Goal: Task Accomplishment & Management: Use online tool/utility

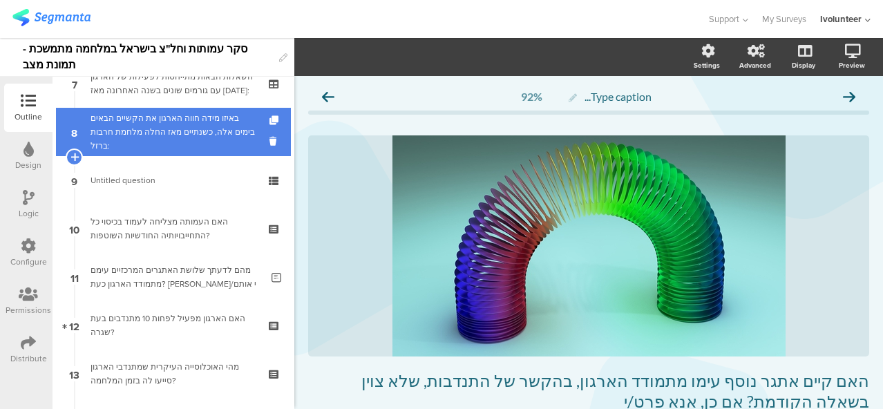
scroll to position [415, 0]
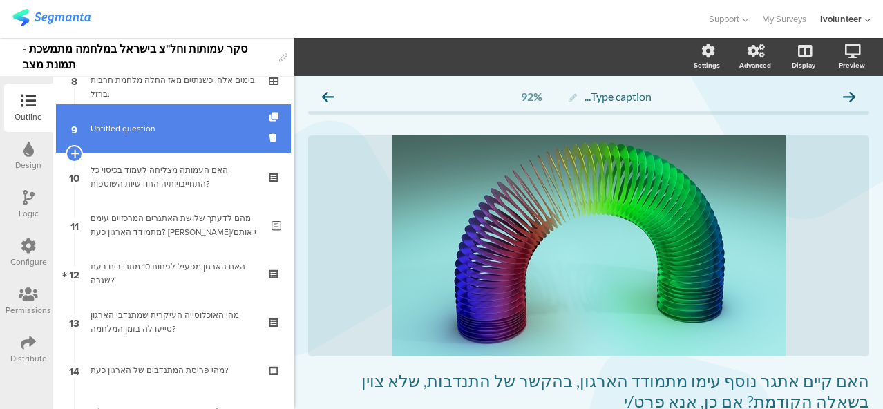
click at [112, 131] on span "Untitled question" at bounding box center [123, 128] width 65 height 12
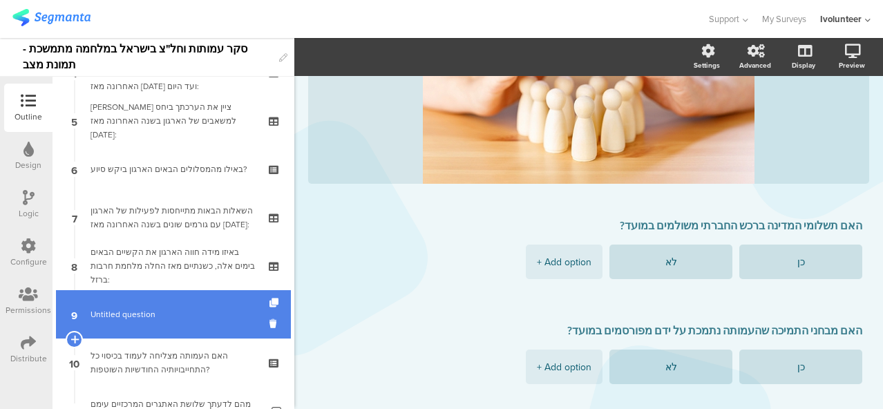
scroll to position [207, 0]
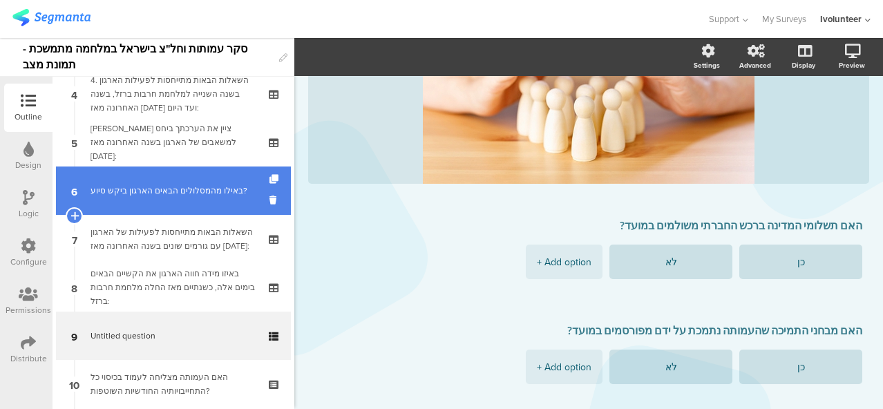
click at [153, 182] on link "6 באילו מהמסלולים הבאים הארגון ביקש סיוע?" at bounding box center [173, 191] width 235 height 48
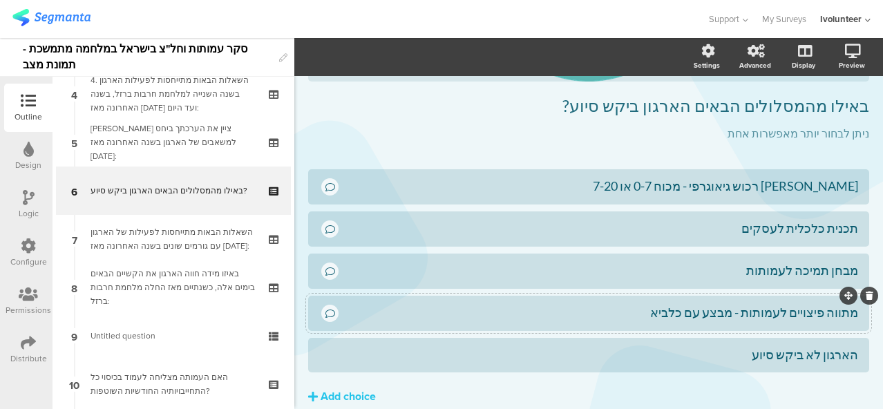
scroll to position [334, 0]
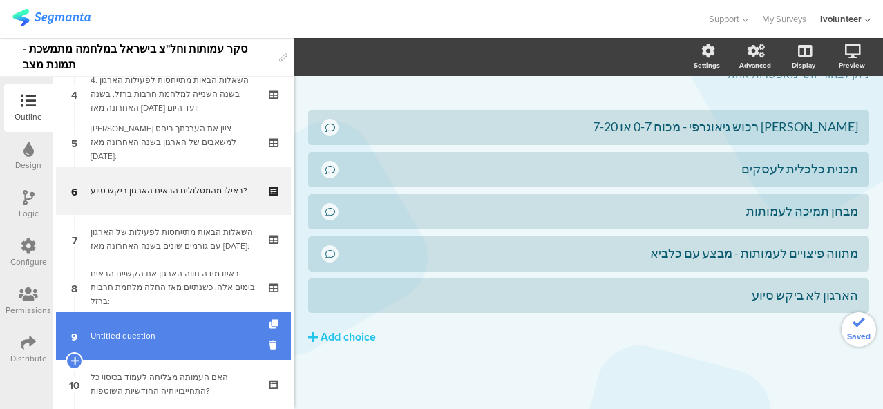
click at [137, 328] on link "9 Untitled question" at bounding box center [173, 336] width 235 height 48
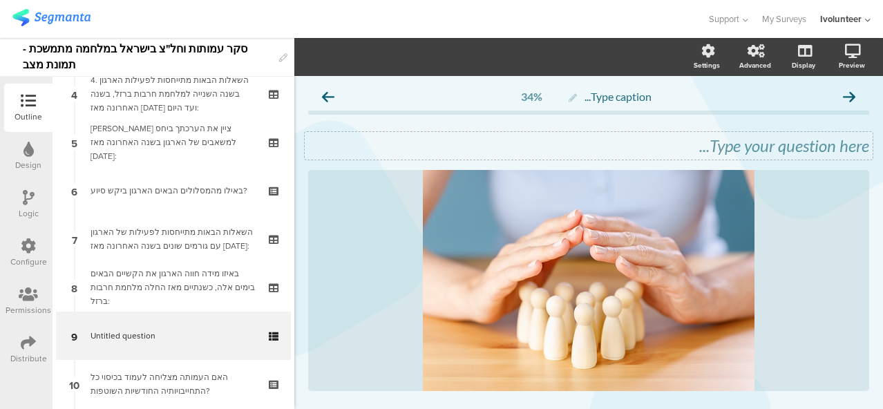
click at [748, 149] on div "Type your question here..." at bounding box center [589, 146] width 568 height 28
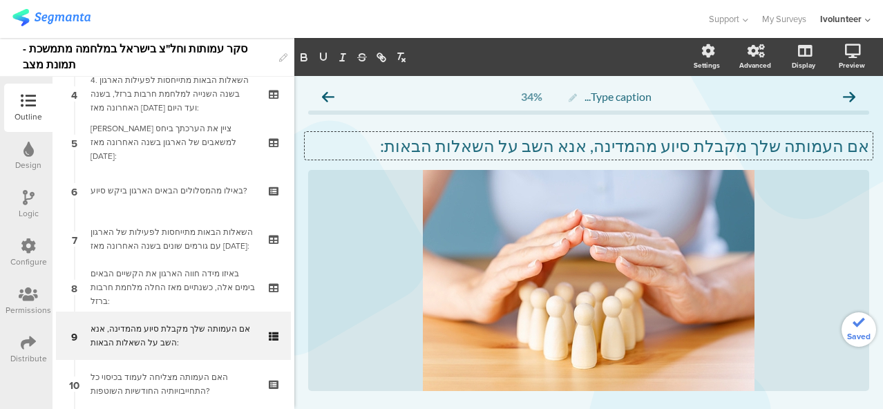
click at [23, 205] on div at bounding box center [29, 198] width 12 height 17
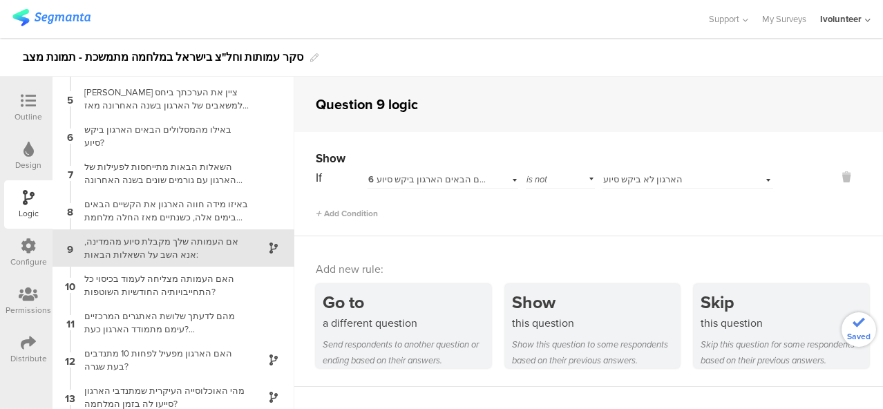
scroll to position [151, 0]
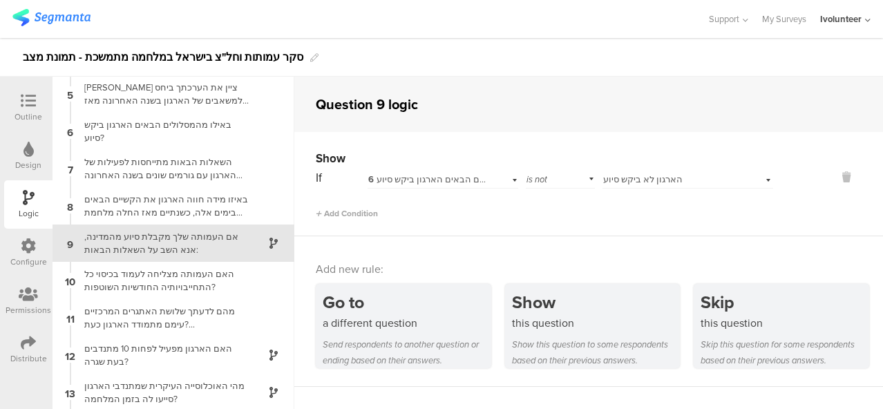
click at [173, 246] on div "אם העמותה שלך מקבלת סיוע מהמדינה, אנא השב על השאלות הבאות:" at bounding box center [162, 243] width 173 height 26
click at [837, 176] on icon at bounding box center [846, 177] width 33 height 16
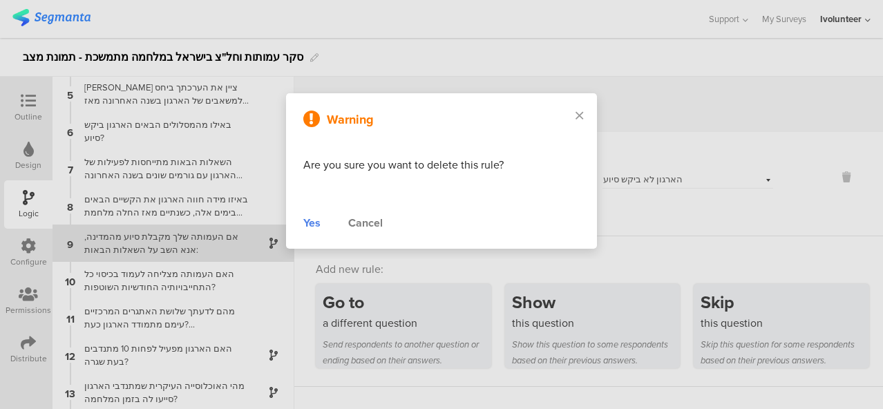
click at [315, 227] on div "Yes" at bounding box center [311, 223] width 17 height 17
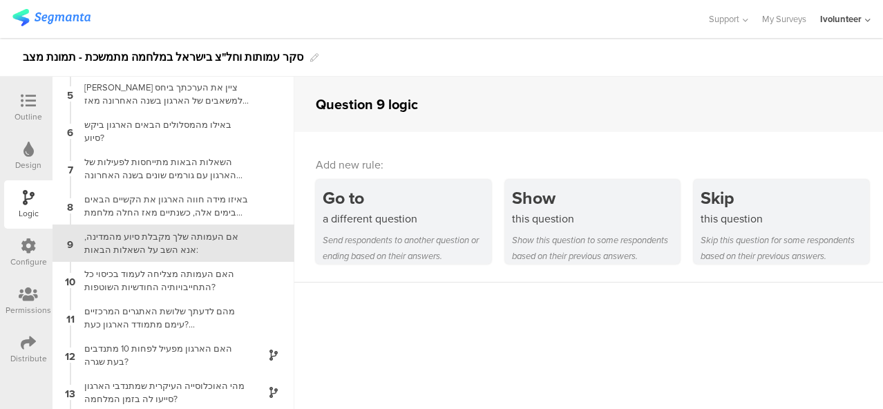
click at [22, 111] on div "Outline" at bounding box center [29, 117] width 28 height 12
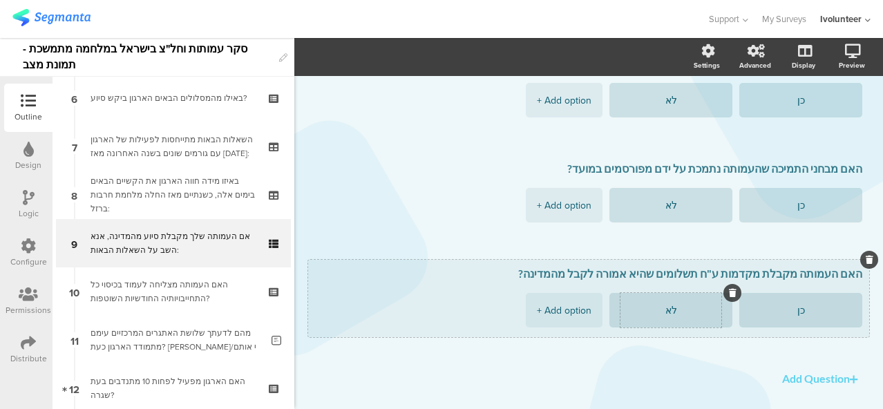
scroll to position [401, 0]
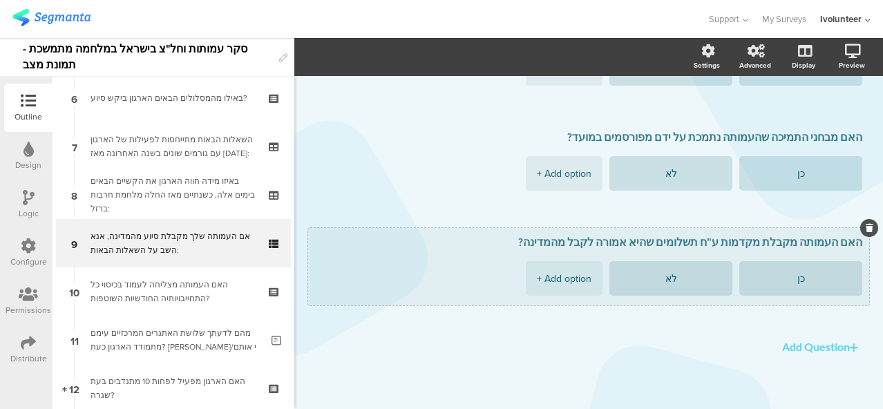
click at [722, 245] on textarea "האם העמותה מקבלת מקדמות ע"ח תשלומים שהיא אמורה לקבל מהמדינה?" at bounding box center [588, 242] width 547 height 14
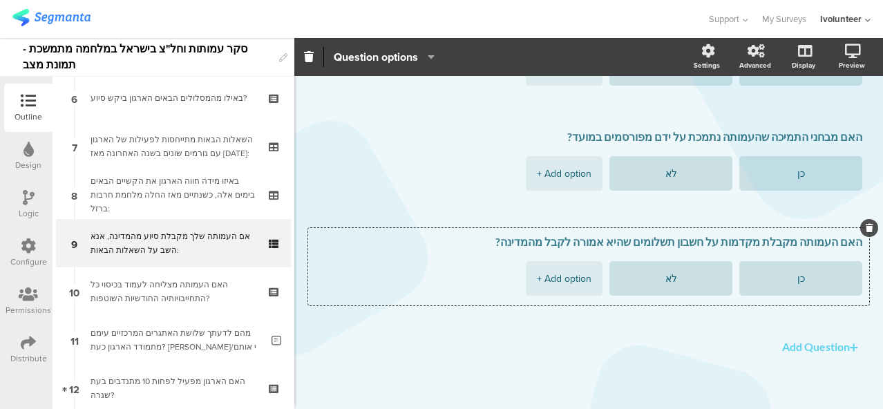
type textarea "האם העמותה מקבלת מקדמות על חשבון תשלומים שהיא אמורה לקבל מהמדינה?"
click at [569, 343] on div "האם תשלומי המדינה ברכש החברתי משולמים במועד? כן לא + Add option האם מבחני התמיכ…" at bounding box center [588, 189] width 561 height 342
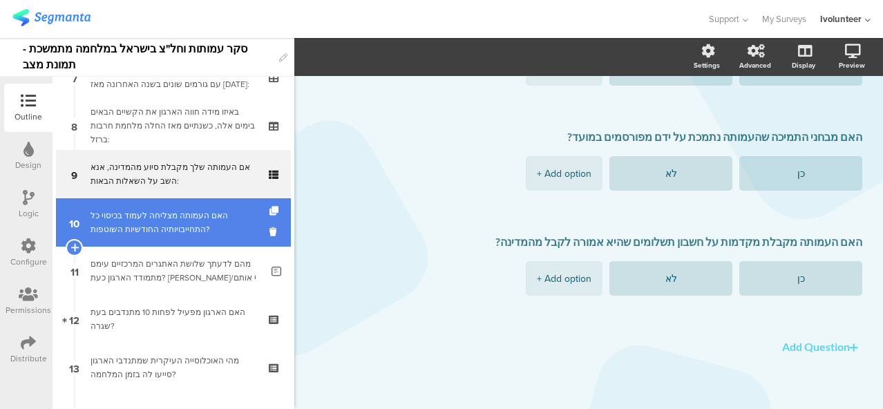
scroll to position [369, 0]
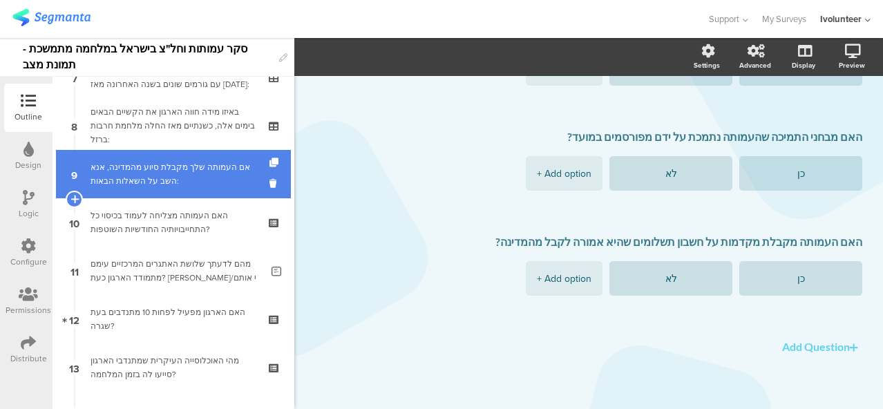
click at [153, 195] on link "9 אם העמותה שלך מקבלת סיוע מהמדינה, אנא השב על השאלות הבאות:" at bounding box center [173, 174] width 235 height 48
click at [173, 164] on div "אם העמותה שלך מקבלת סיוע מהמדינה, אנא השב על השאלות הבאות:" at bounding box center [173, 174] width 165 height 28
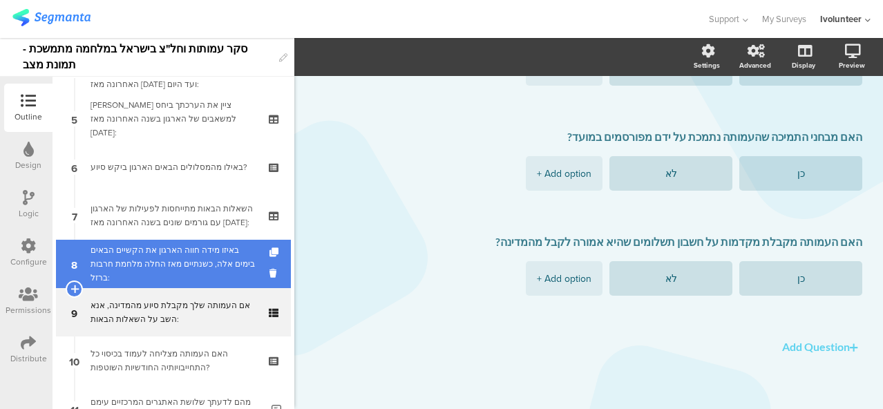
scroll to position [300, 0]
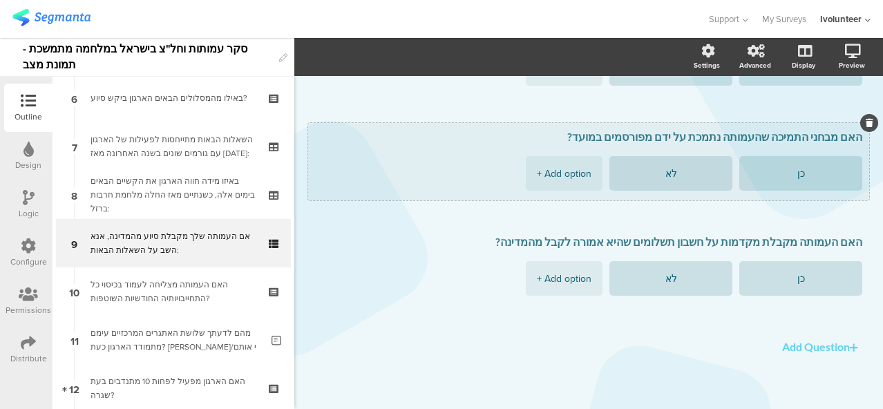
drag, startPoint x: 123, startPoint y: 186, endPoint x: 837, endPoint y: 198, distance: 713.9
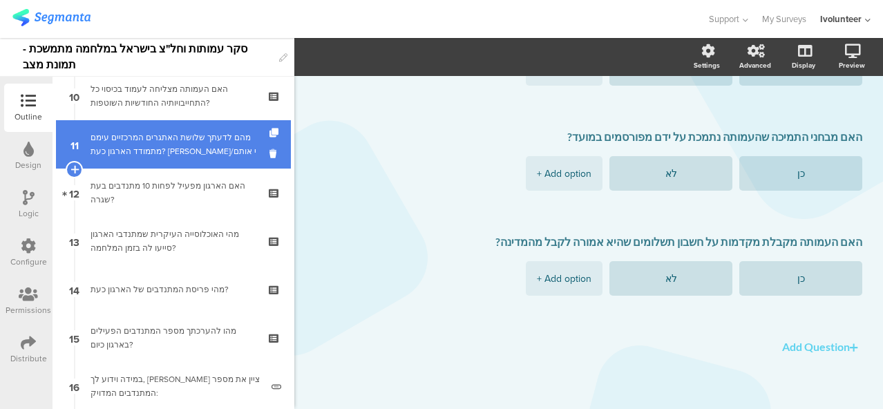
scroll to position [507, 0]
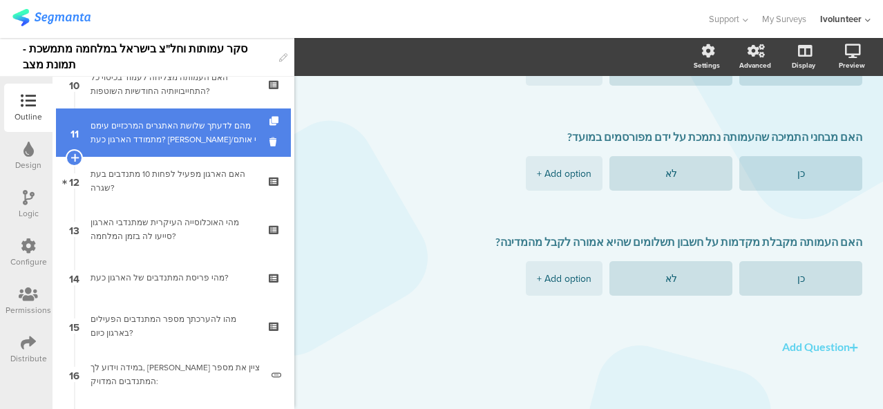
click at [182, 146] on div "מהם לדעתך שלושת האתגרים המרכזיים עימם מתמודד הארגון כעת? אנא תאר/י אותם" at bounding box center [176, 133] width 171 height 28
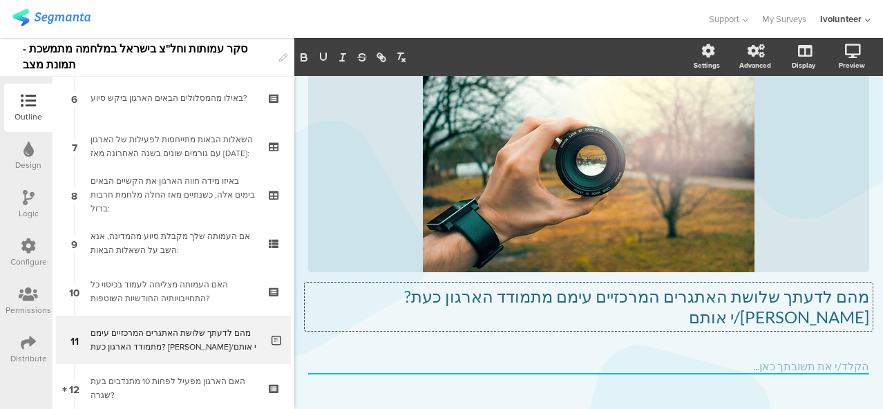
scroll to position [64, 0]
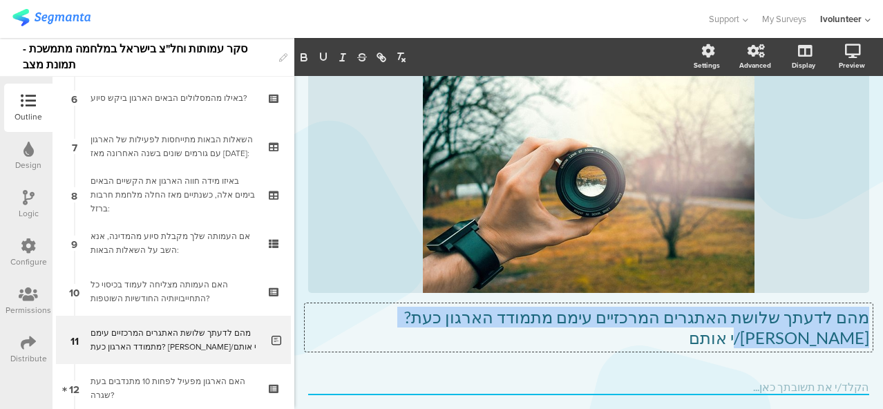
drag, startPoint x: 390, startPoint y: 294, endPoint x: 861, endPoint y: 314, distance: 471.7
click at [861, 314] on div "מהם לדעתך שלושת האתגרים המרכזיים עימם מתמודד הארגון כעת? אנא תאר/י אותם מהם לדע…" at bounding box center [589, 327] width 568 height 48
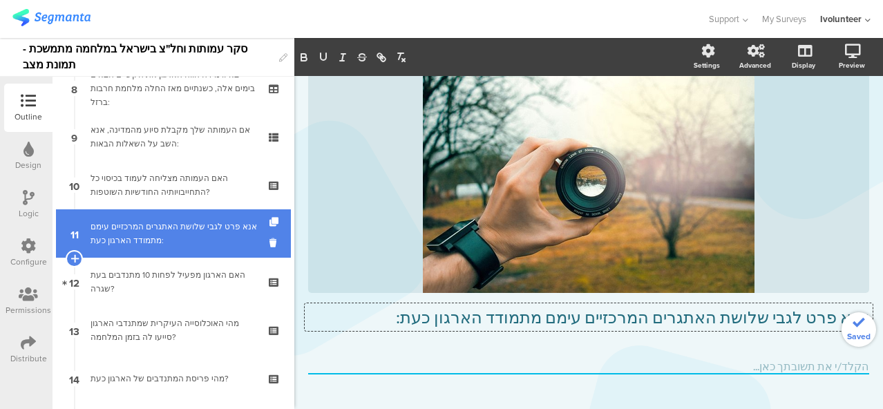
scroll to position [438, 0]
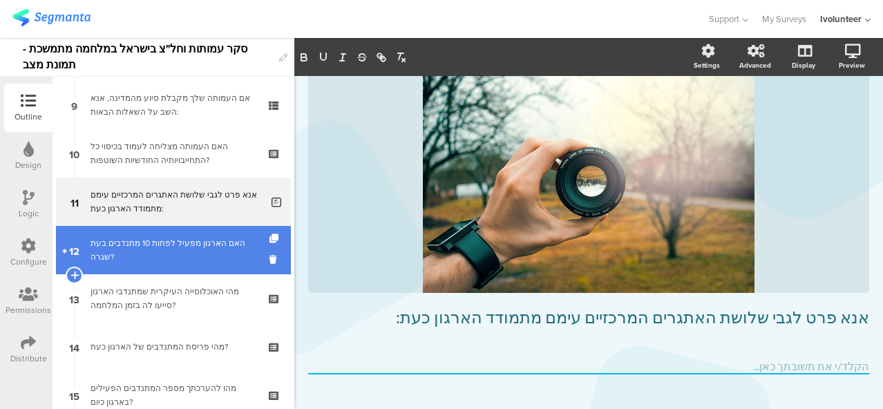
click at [156, 256] on div "האם הארגון מפעיל לפחות 10 מתנדבים בעת שגרה?" at bounding box center [173, 250] width 165 height 28
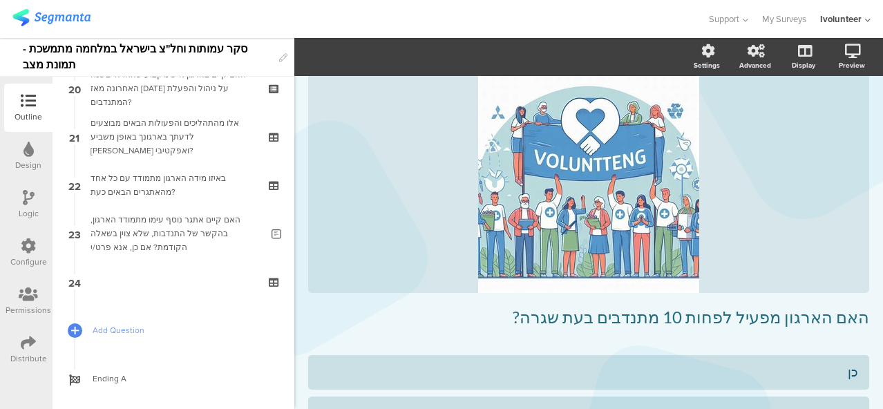
scroll to position [991, 0]
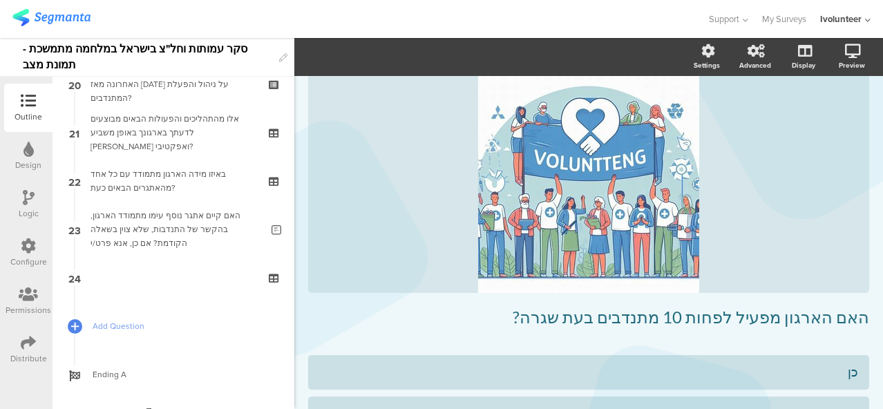
click at [156, 256] on link "24" at bounding box center [173, 278] width 235 height 48
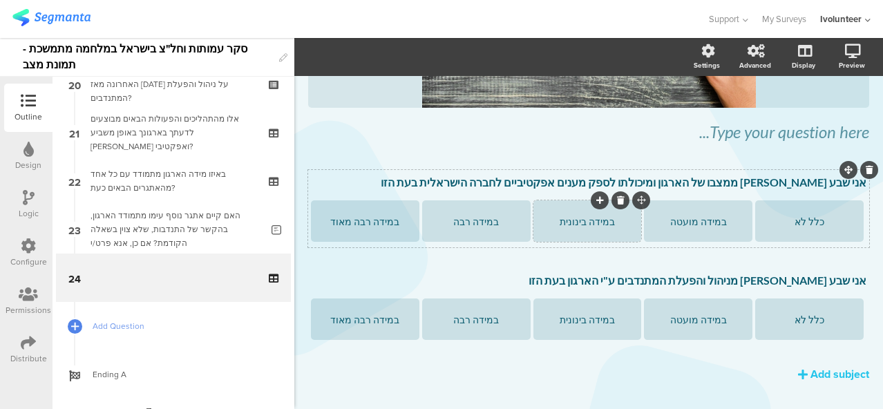
scroll to position [271, 0]
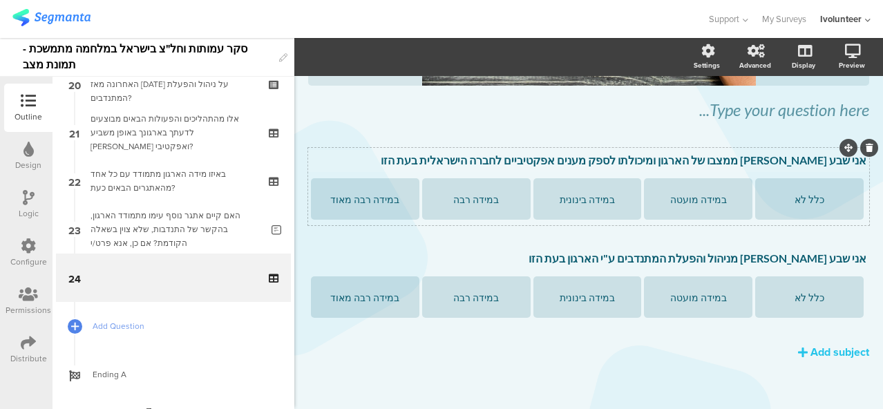
click at [844, 161] on p "אני שבע רצון ממצבו של הארגון ומיכולתו לספק מענים אפקטיביים לחברה הישראלית בעת ה…" at bounding box center [589, 160] width 556 height 14
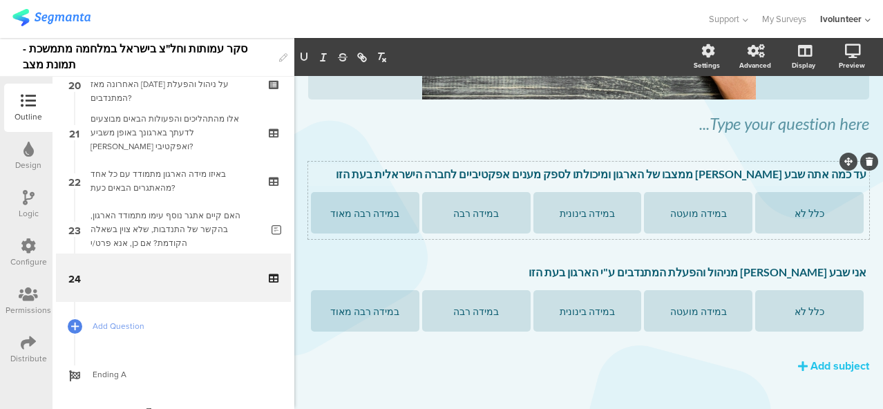
click at [453, 175] on p "עד כמה אתה שבע רצון ממצבו של הארגון ומיכולתו לספק מענים אפקטיביים לחברה הישראלי…" at bounding box center [589, 174] width 556 height 14
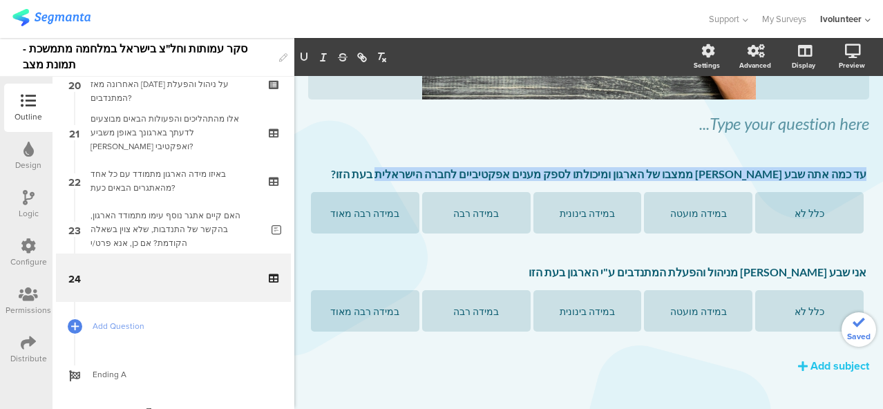
drag, startPoint x: 445, startPoint y: 173, endPoint x: 876, endPoint y: 173, distance: 431.2
click at [876, 173] on div "Settings Advanced Display Preview Type caption... 96%" at bounding box center [588, 223] width 589 height 371
copy p "עד כמה אתה שבע [PERSON_NAME] ממצבו של הארגון ומיכולתו לספק מענים אפקטיביים לחבר…"
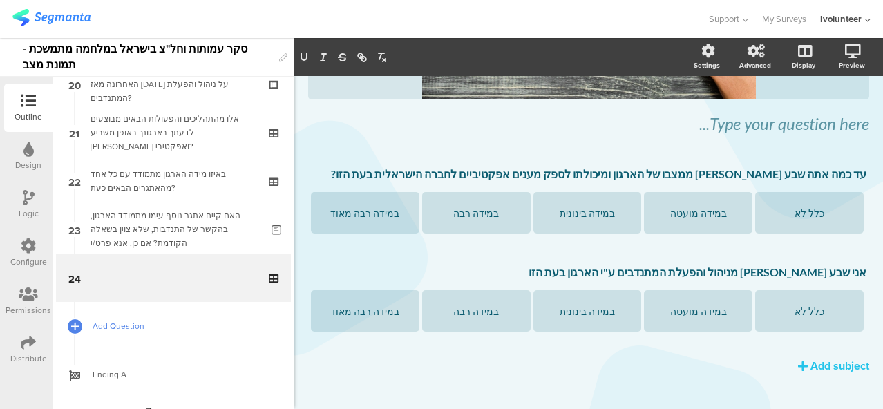
click at [117, 321] on span "Add Question" at bounding box center [181, 326] width 177 height 14
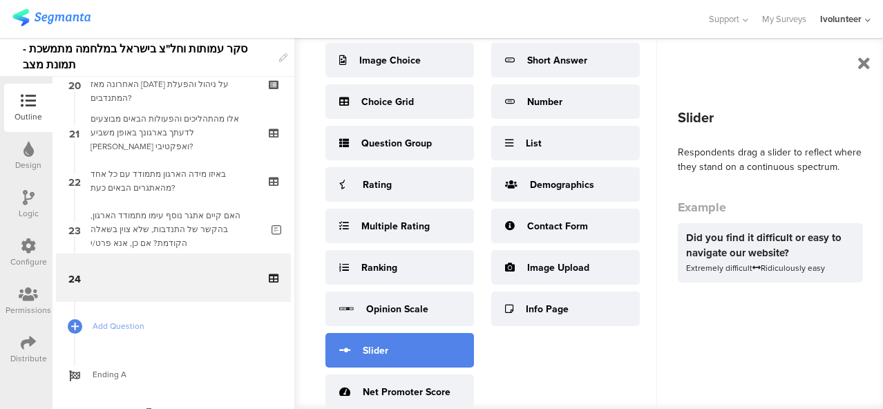
scroll to position [10, 0]
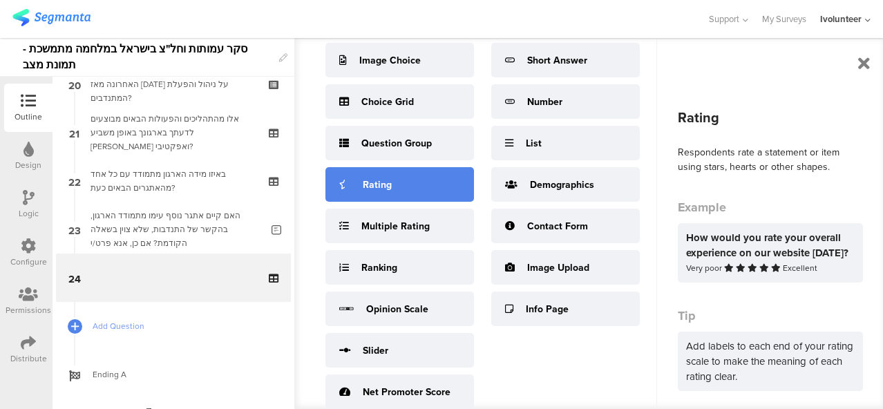
click at [359, 167] on div "Rating" at bounding box center [399, 184] width 149 height 35
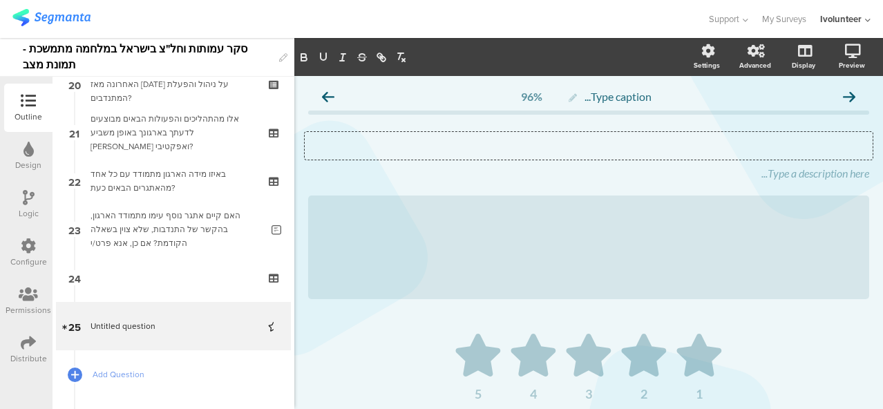
click at [748, 149] on div "Type your question here..." at bounding box center [589, 146] width 568 height 28
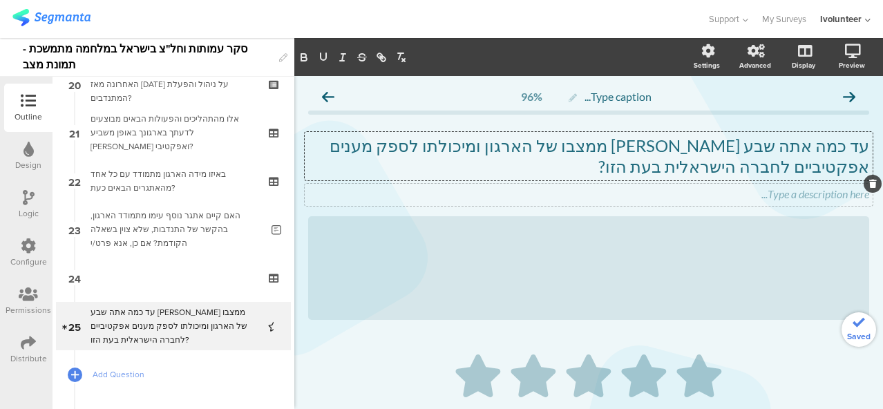
click at [864, 182] on div at bounding box center [873, 184] width 18 height 18
click at [869, 185] on icon at bounding box center [873, 184] width 8 height 8
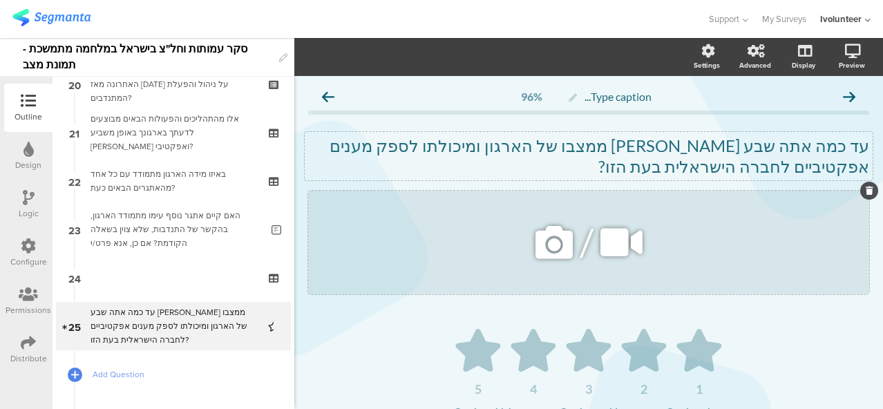
click at [551, 247] on icon at bounding box center [554, 242] width 47 height 47
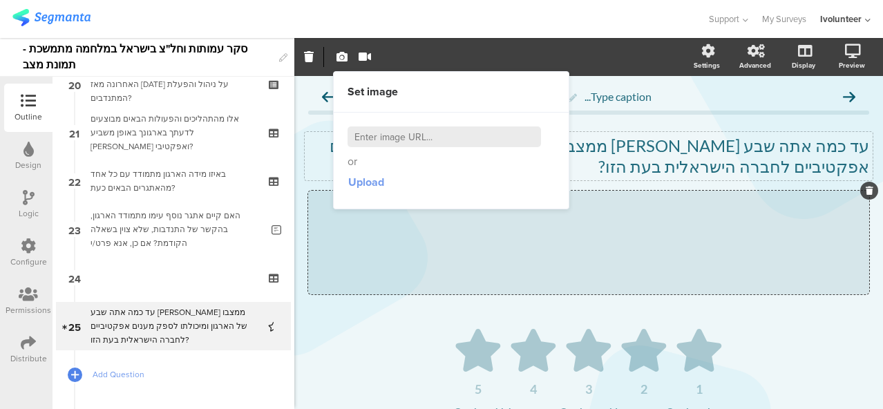
click at [360, 184] on span "Upload" at bounding box center [366, 182] width 36 height 16
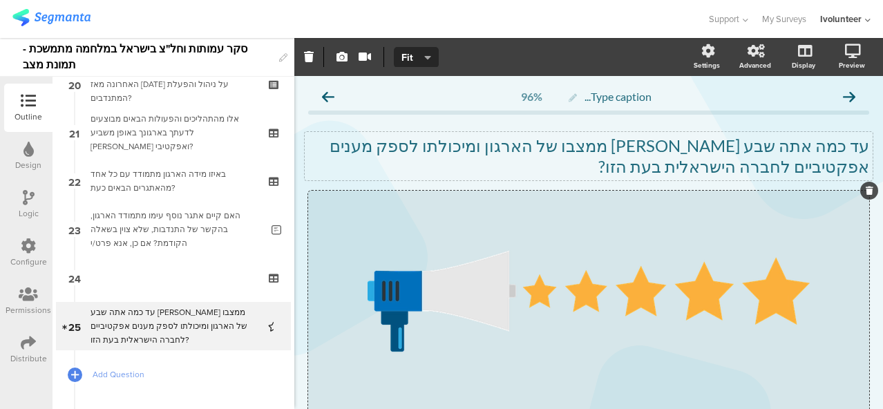
click at [737, 124] on div "עד כמה אתה שבע רצון ממצבו של הארגון ומיכולתו לספק מענים אפקטיביים לחברה הישראלי…" at bounding box center [588, 274] width 561 height 304
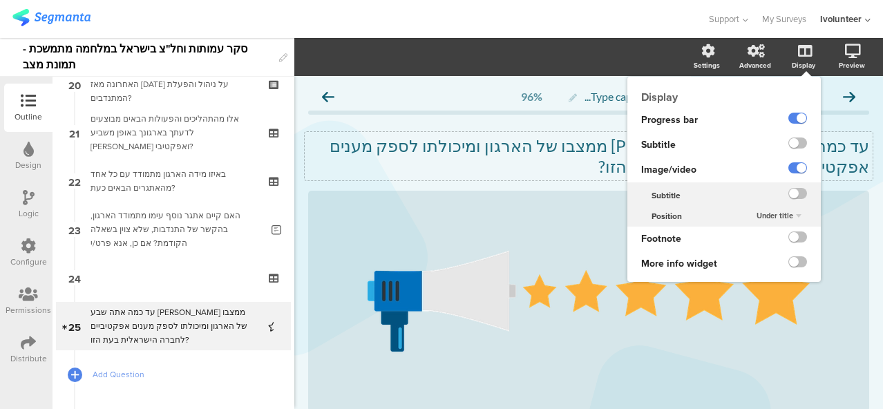
click at [782, 211] on div "Under title" at bounding box center [779, 216] width 56 height 17
click at [773, 238] on div "Above title" at bounding box center [776, 243] width 82 height 15
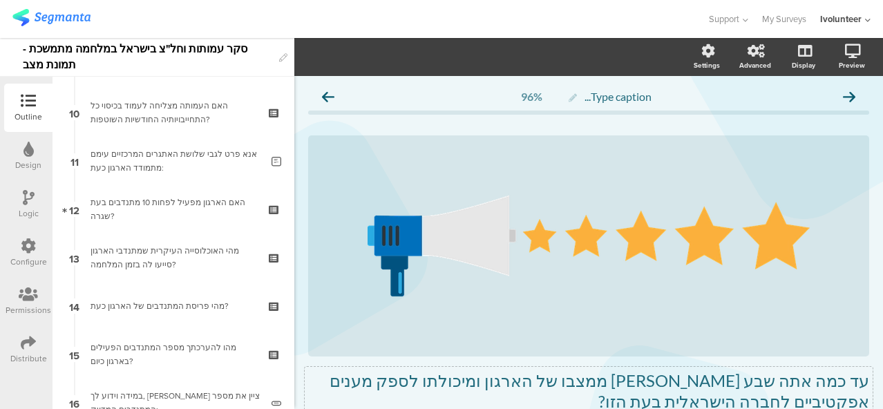
scroll to position [438, 0]
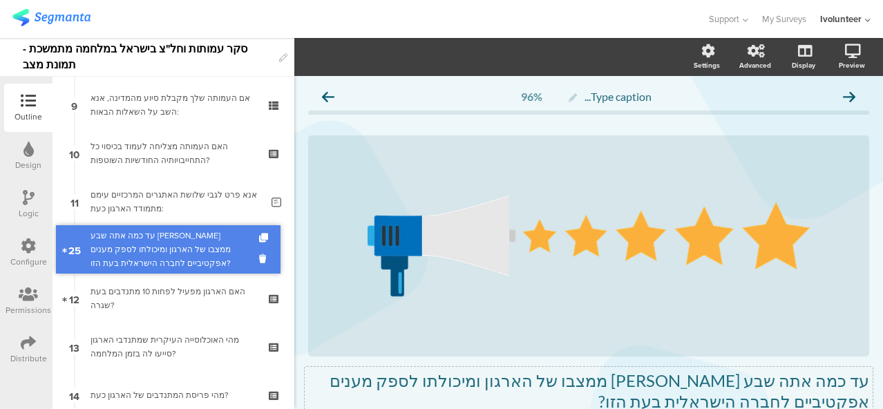
drag, startPoint x: 189, startPoint y: 322, endPoint x: 196, endPoint y: 245, distance: 77.0
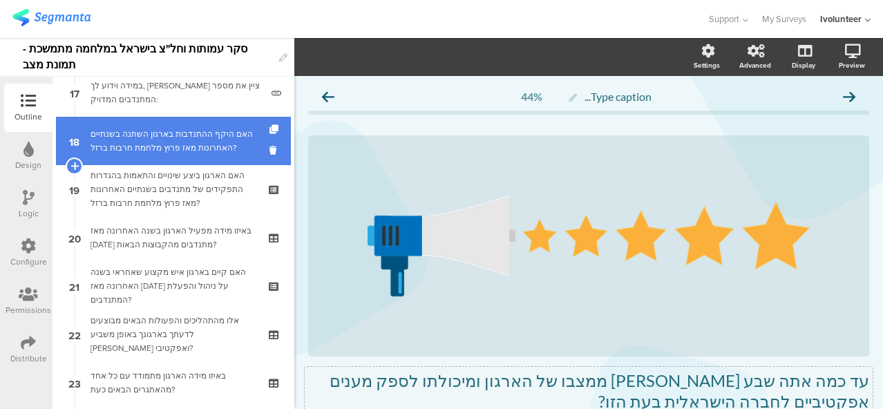
scroll to position [1060, 0]
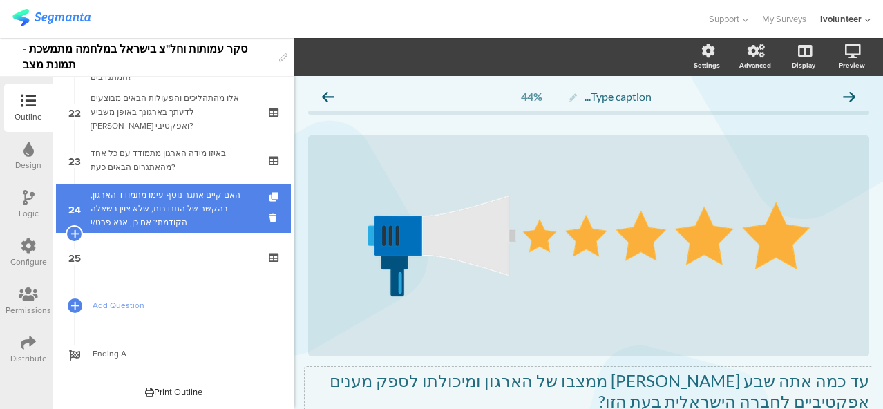
click at [171, 215] on div "האם קיים אתגר נוסף עימו מתמודד הארגון, בהקשר של התנדבות, שלא צוין בשאלה הקודמת?…" at bounding box center [176, 208] width 171 height 41
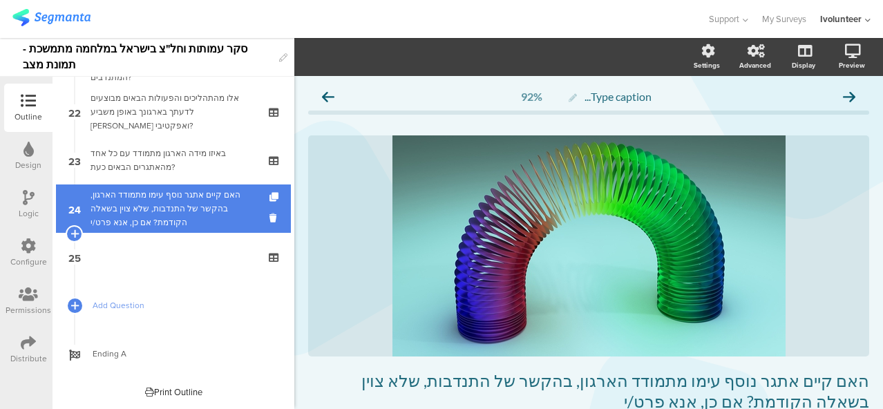
scroll to position [105, 0]
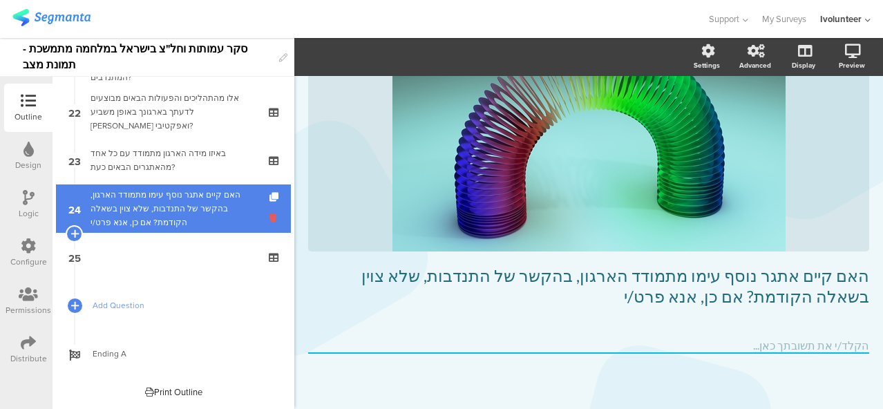
click at [269, 216] on icon at bounding box center [275, 217] width 12 height 13
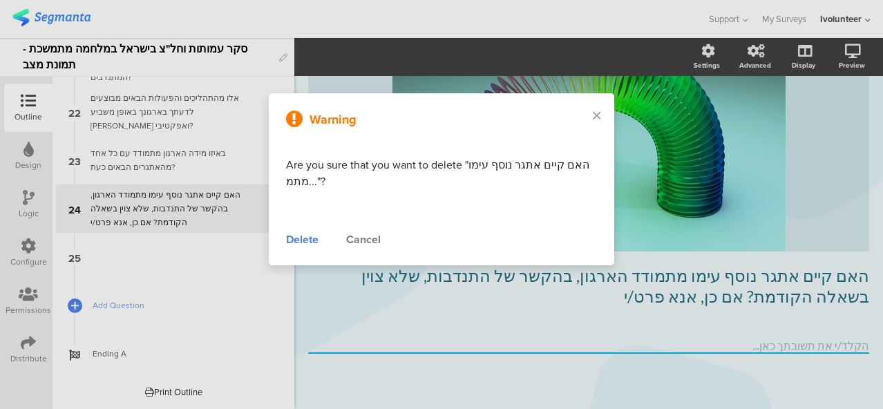
click at [290, 243] on div "Delete" at bounding box center [302, 239] width 32 height 17
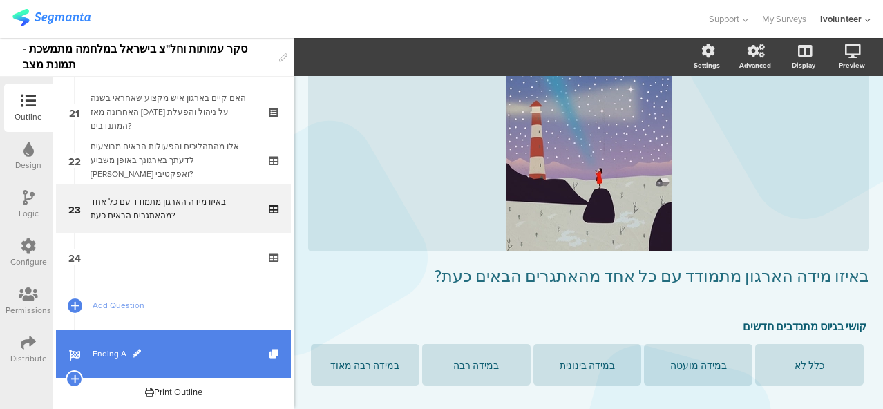
scroll to position [70, 0]
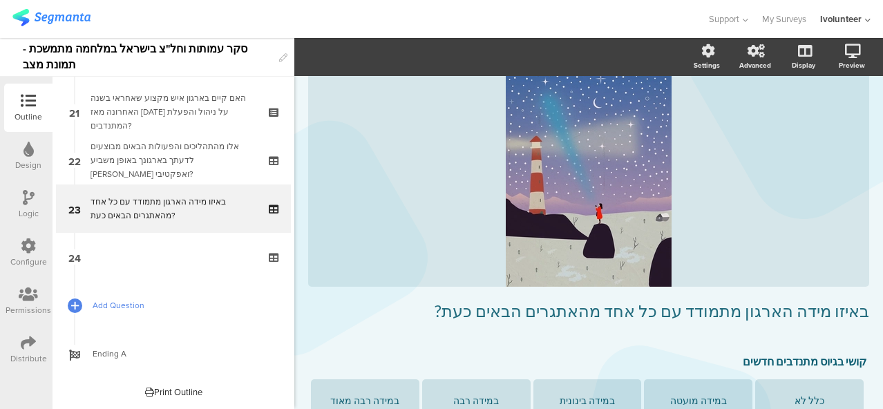
click at [109, 302] on span "Add Question" at bounding box center [181, 306] width 177 height 14
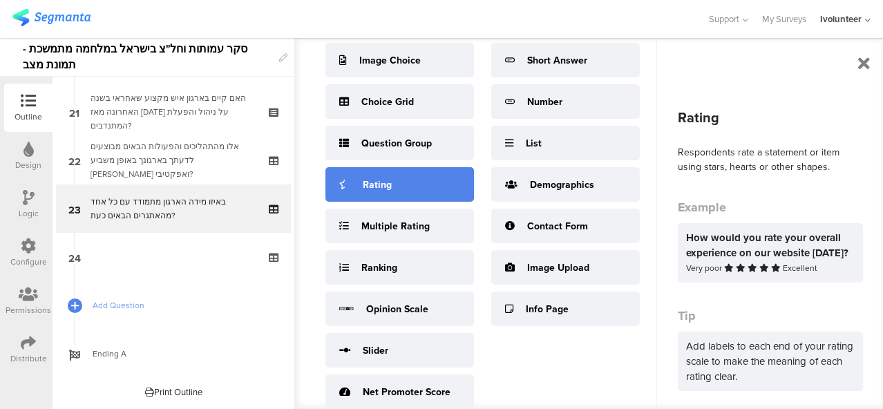
click at [398, 180] on div "Rating" at bounding box center [399, 184] width 149 height 35
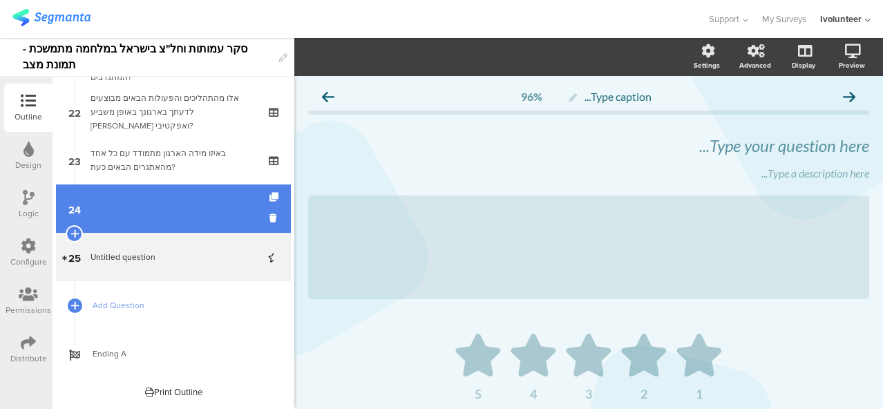
click at [193, 204] on link "24" at bounding box center [173, 209] width 235 height 48
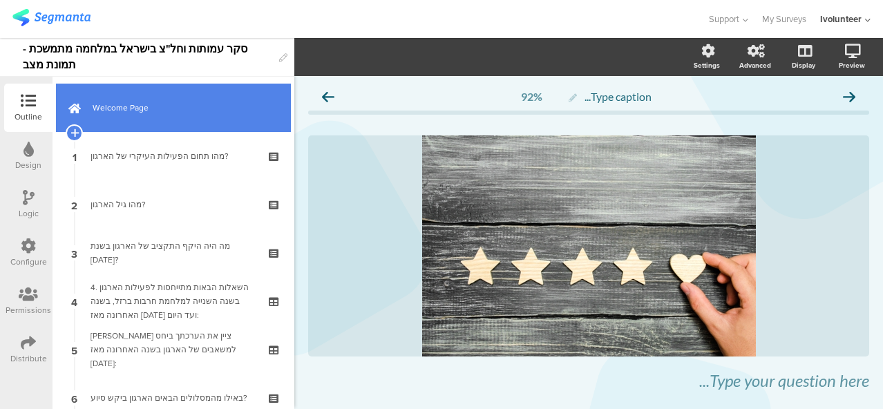
click at [168, 118] on link "Welcome Page" at bounding box center [173, 108] width 235 height 48
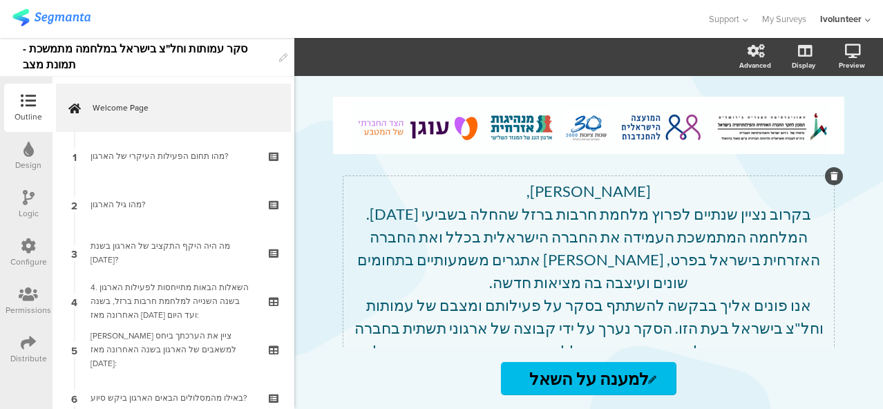
scroll to position [69, 0]
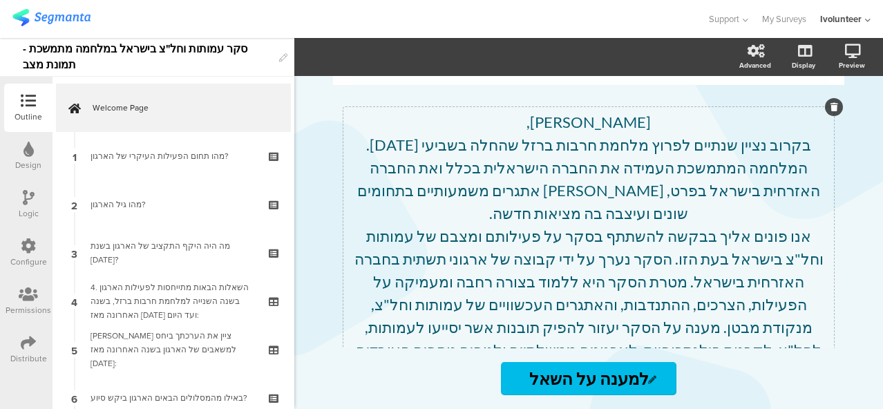
click at [416, 193] on div "שלום רב, בקרוב נציין שנתיים לפרוץ מלחמת חרבות ברזל שהחלה בשביעי באוקטובר 2023. …" at bounding box center [588, 338] width 491 height 463
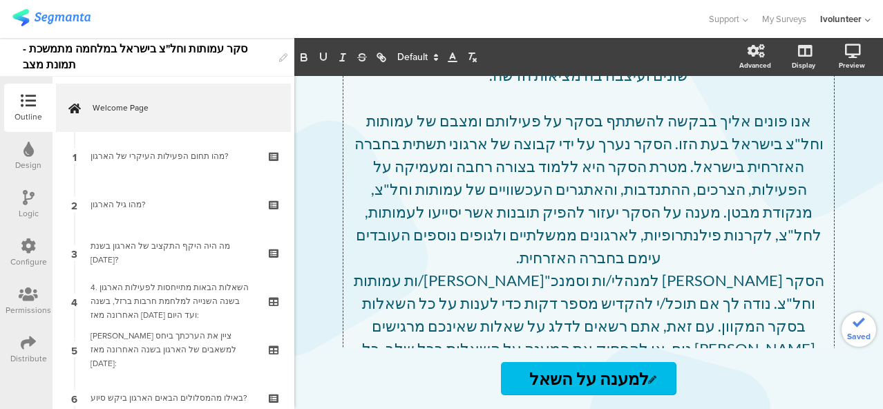
scroll to position [138, 0]
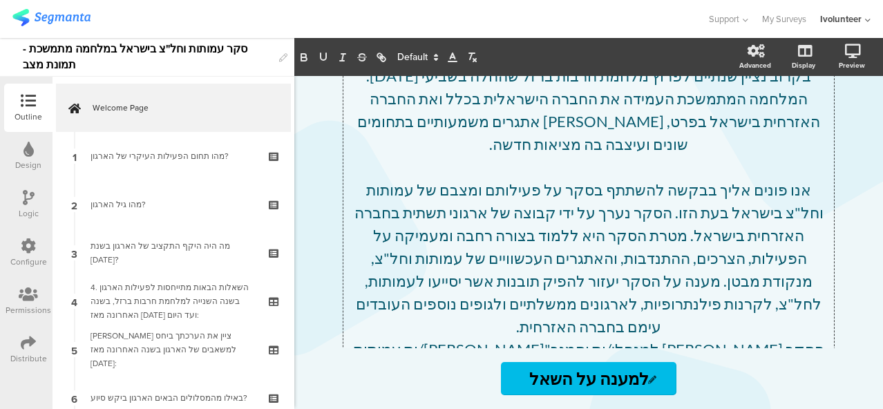
click at [558, 281] on p "אנו פונים אליך בבקשה להשתתף בסקר על פעילותם ומצבם של עמותות וחל"צ בישראל בעת הז…" at bounding box center [589, 258] width 484 height 160
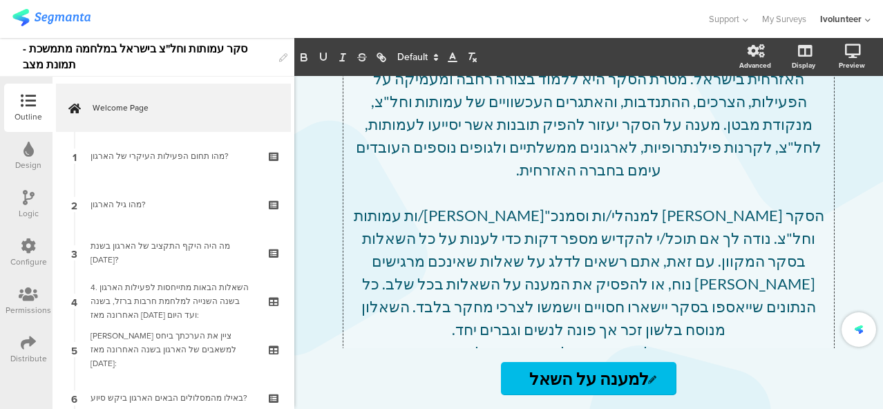
scroll to position [298, 0]
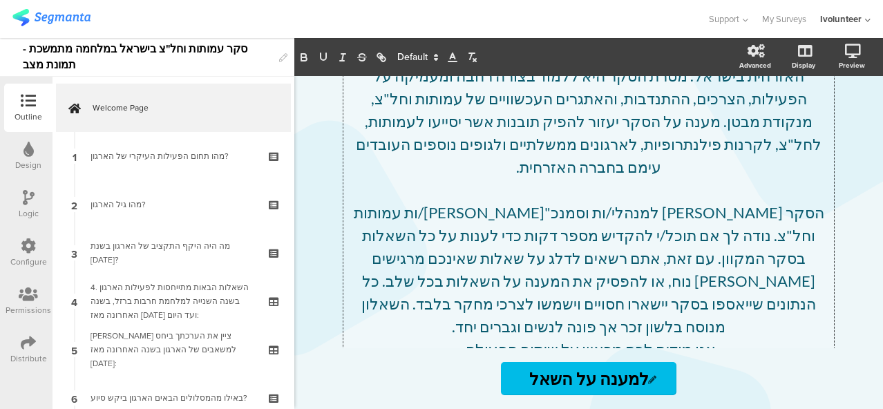
click at [574, 258] on p "הסקר [PERSON_NAME] למנהלי/ות וסמנכ"[PERSON_NAME]/ות עמותות וחל"צ. נודה לך אם תו…" at bounding box center [589, 269] width 484 height 137
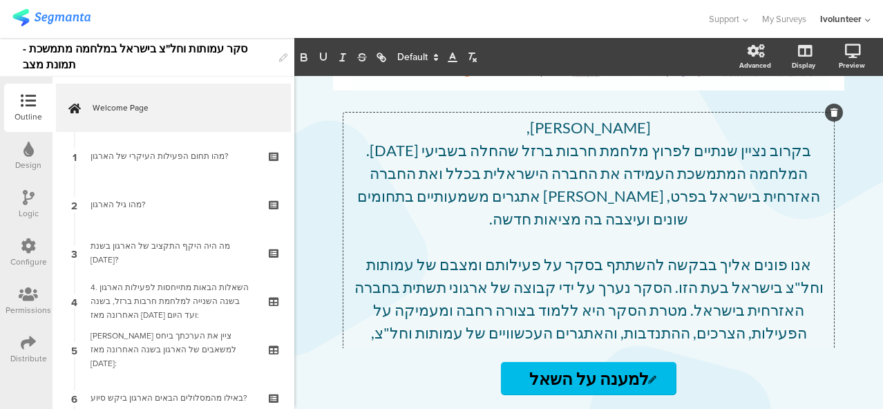
scroll to position [0, 0]
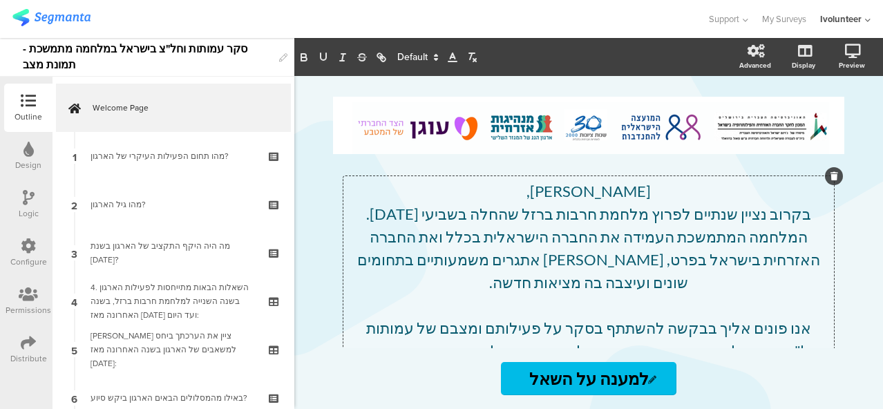
click at [560, 196] on p "[PERSON_NAME]," at bounding box center [589, 191] width 484 height 23
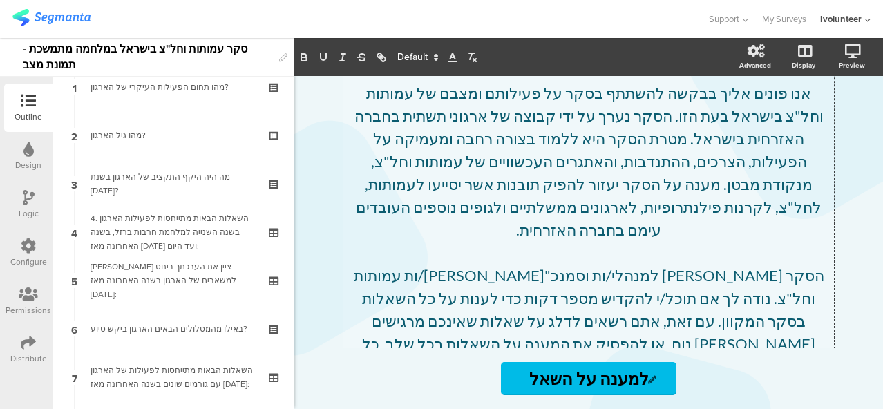
scroll to position [207, 0]
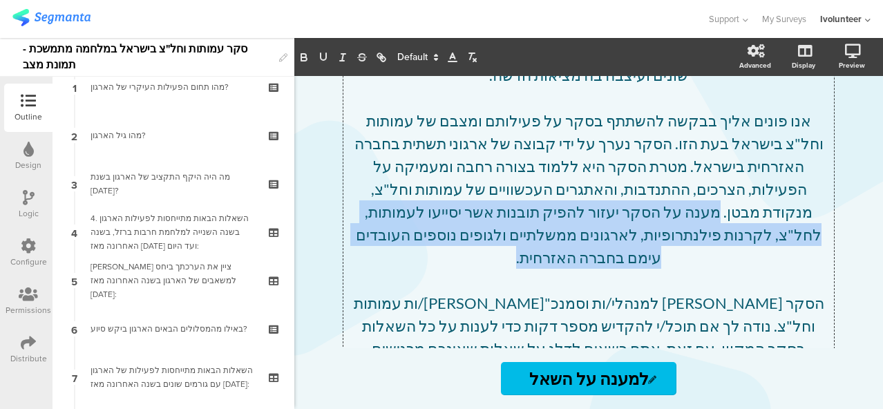
drag, startPoint x: 554, startPoint y: 218, endPoint x: 661, endPoint y: 172, distance: 116.4
click at [661, 172] on p "אנו פונים אליך בבקשה להשתתף בסקר על פעילותם ומצבם של עמותות וחל"צ בישראל בעת הז…" at bounding box center [589, 189] width 484 height 160
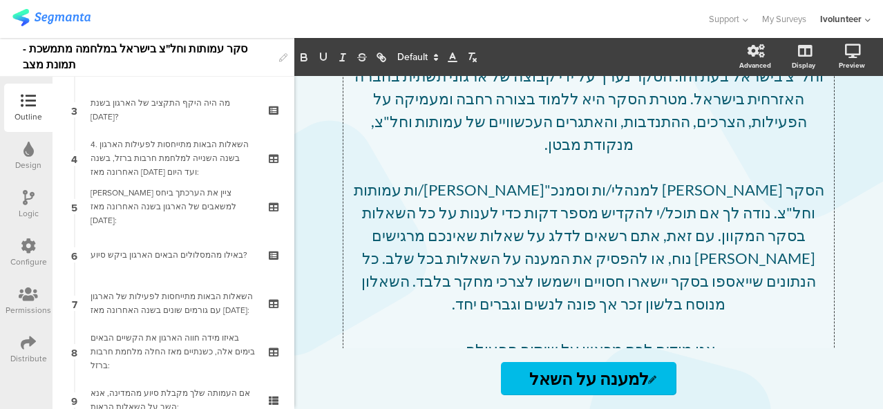
scroll to position [93, 0]
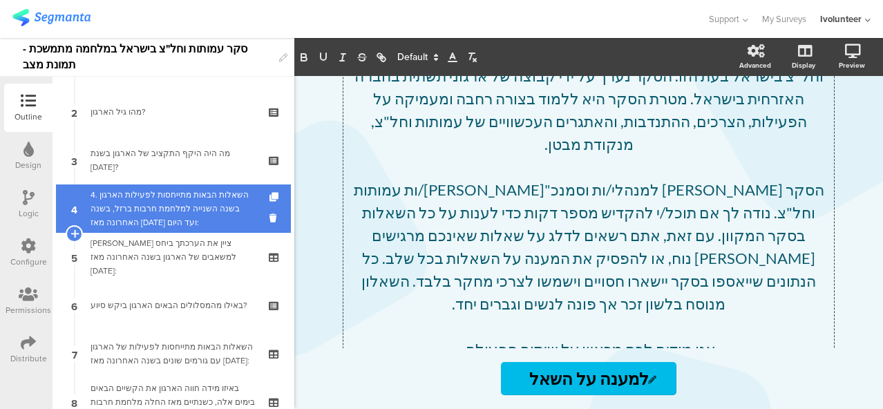
click at [134, 225] on div "4. השאלות הבאות מתייחסות לפעילות הארגון בשנה השנייה למלחמת חרבות ברזל, בשנה האח…" at bounding box center [173, 208] width 165 height 41
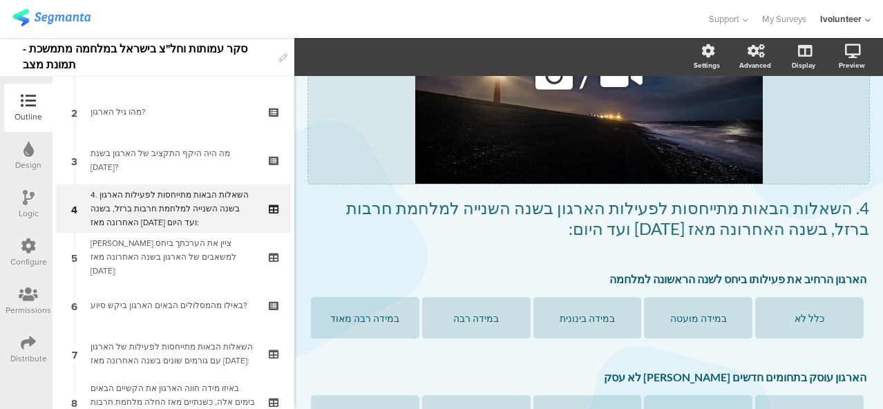
scroll to position [207, 0]
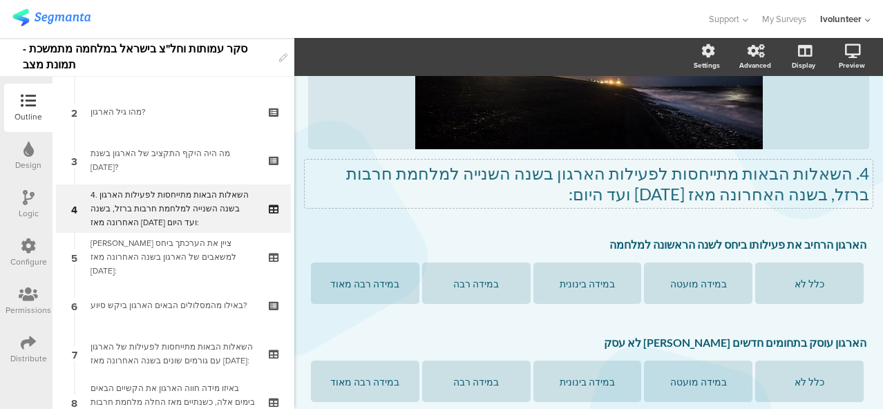
click at [840, 180] on div "4. השאלות הבאות מתייחסות לפעילות הארגון בשנה השנייה למלחמת חרבות ברזל, בשנה האח…" at bounding box center [588, 66] width 561 height 304
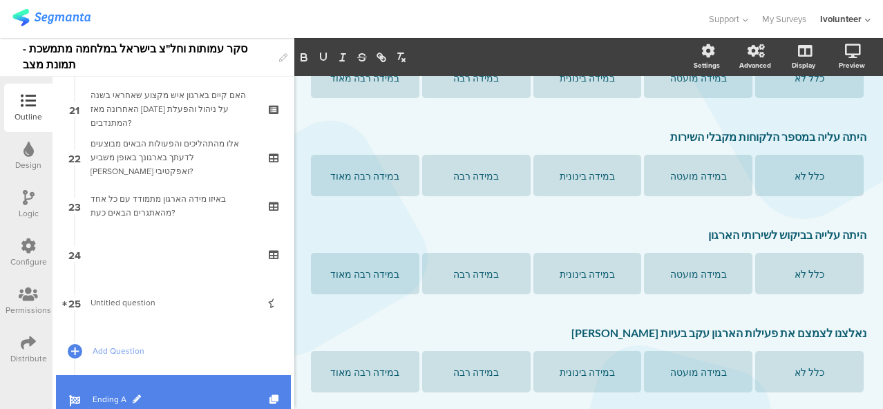
scroll to position [1060, 0]
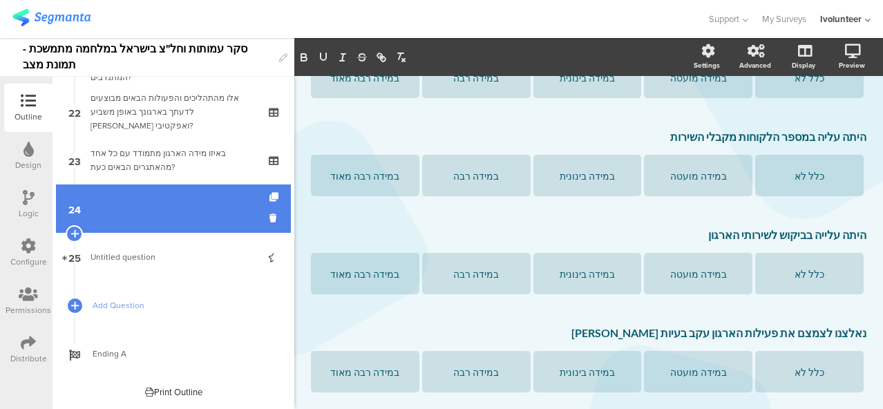
click at [145, 202] on link "24" at bounding box center [173, 209] width 235 height 48
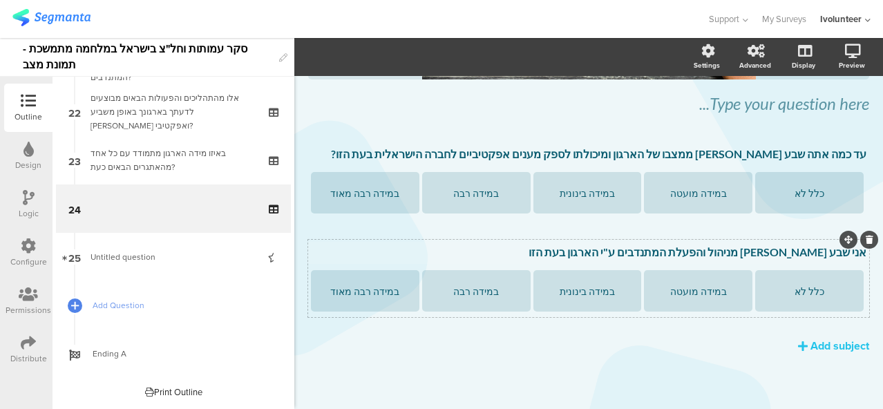
scroll to position [264, 0]
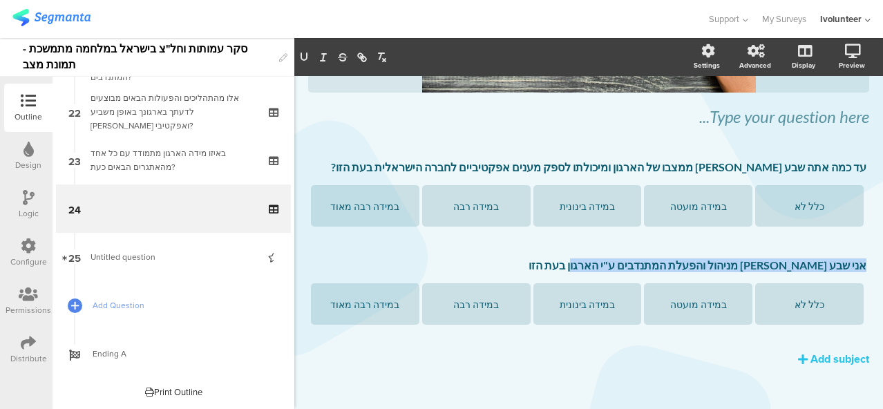
drag, startPoint x: 606, startPoint y: 252, endPoint x: 875, endPoint y: 258, distance: 268.9
click at [875, 258] on div "Settings Advanced Display Preview Type caption... 92%" at bounding box center [588, 223] width 589 height 371
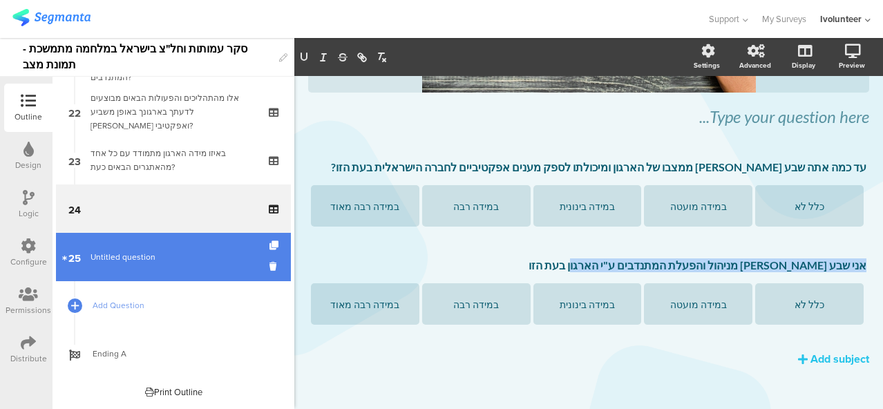
click at [155, 251] on span "Untitled question" at bounding box center [173, 257] width 165 height 14
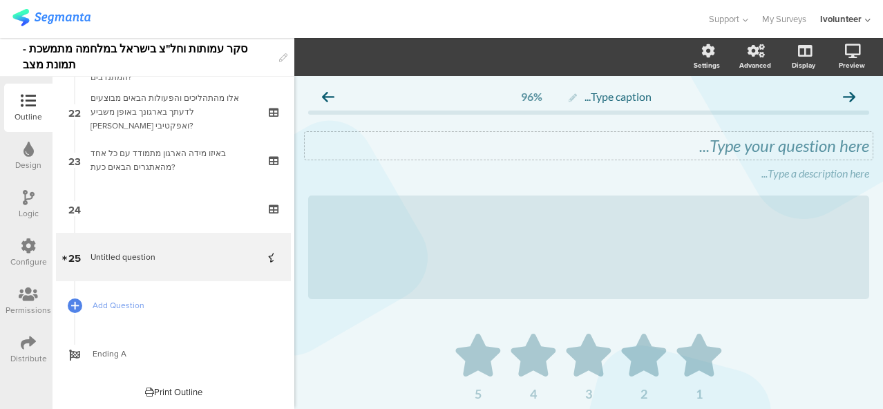
click at [683, 143] on div "Type your question here..." at bounding box center [589, 146] width 568 height 28
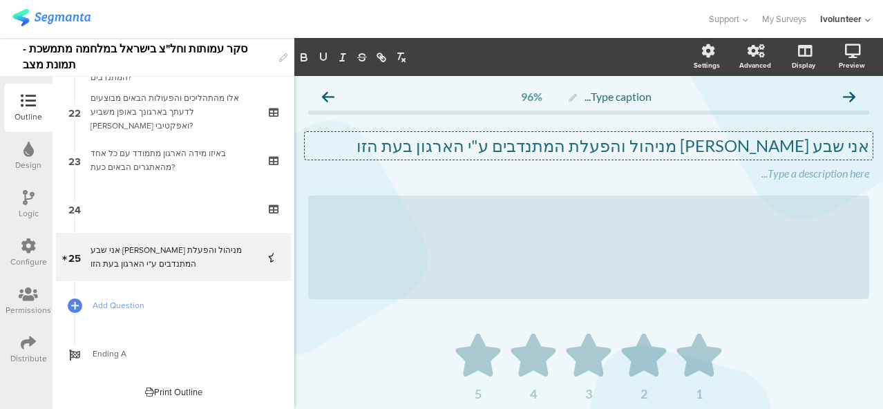
click at [841, 144] on p "אני שבע רצון מניהול והפעלת המתנדבים ע"י הארגון בעת הזו" at bounding box center [588, 145] width 561 height 21
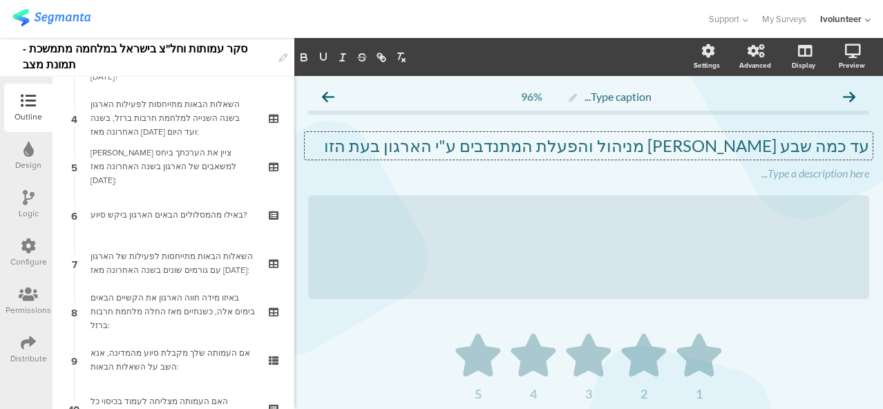
scroll to position [162, 0]
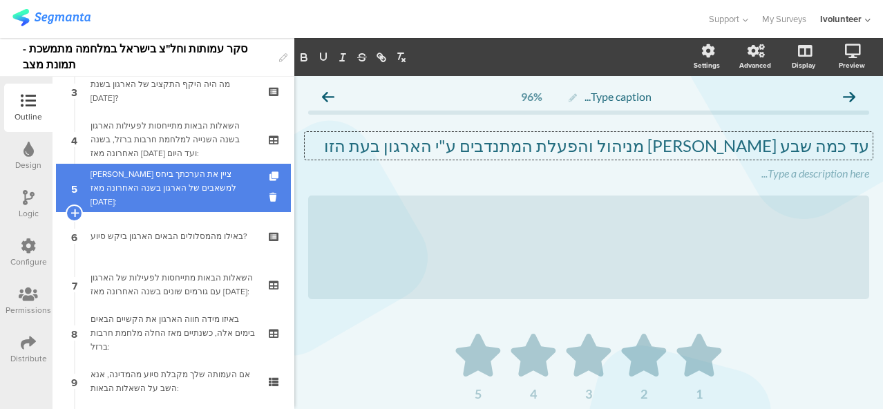
click at [155, 197] on div "[PERSON_NAME] ציין את הערכתך ביחס למשאבים של הארגון בשנה האחרונה מאז [DATE]:" at bounding box center [173, 187] width 165 height 41
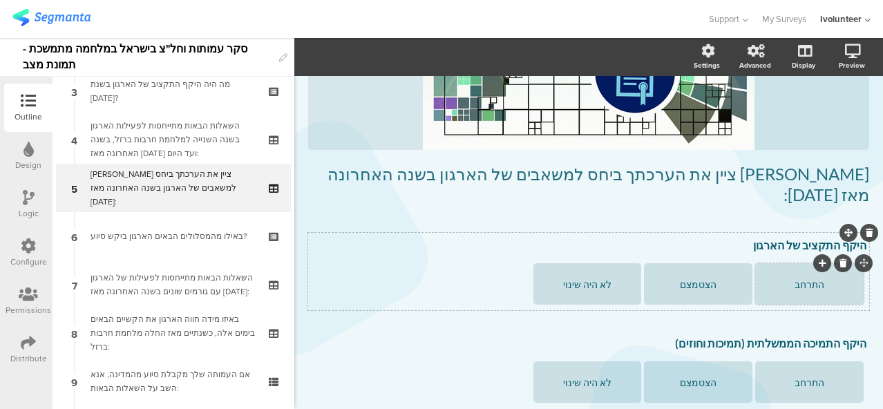
scroll to position [207, 0]
click at [829, 232] on div "היקף התקציב של הארגון היקף התקציב של הארגון התרחב הצטמצם לא היה שינוי" at bounding box center [588, 270] width 561 height 77
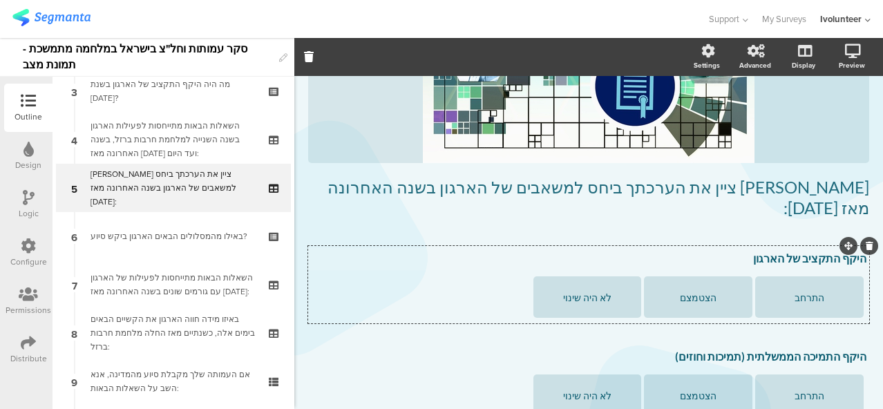
click at [832, 248] on div "היקף התקציב של הארגון היקף התקציב של הארגון" at bounding box center [589, 259] width 562 height 22
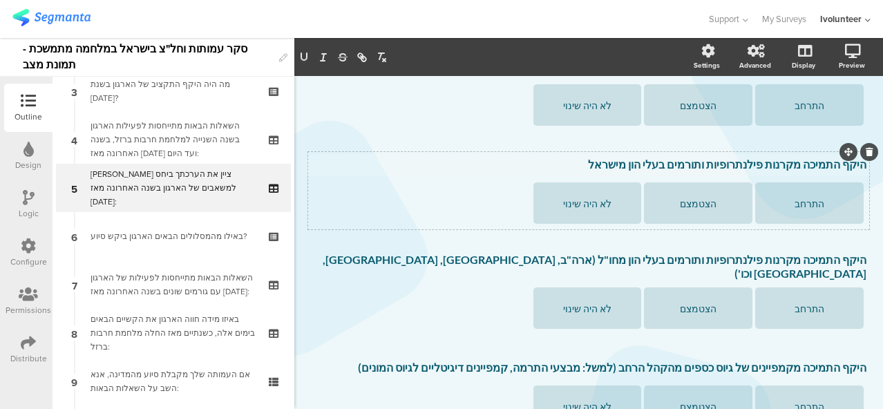
scroll to position [670, 0]
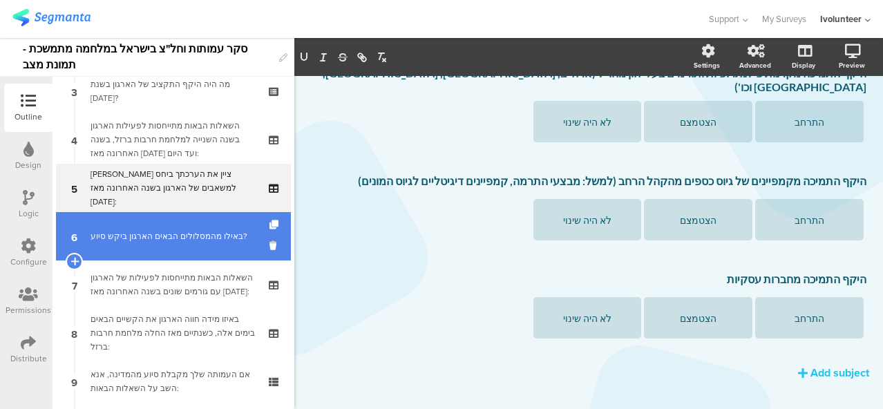
click at [187, 236] on div "באילו מהמסלולים הבאים הארגון ביקש סיוע?" at bounding box center [173, 236] width 165 height 14
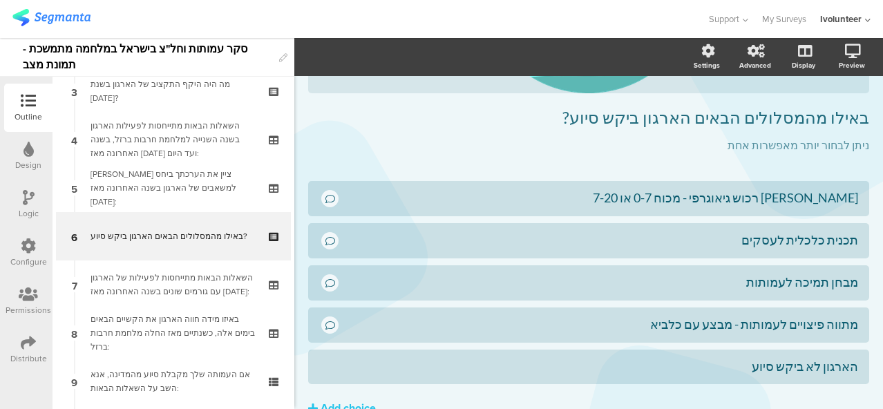
scroll to position [196, 0]
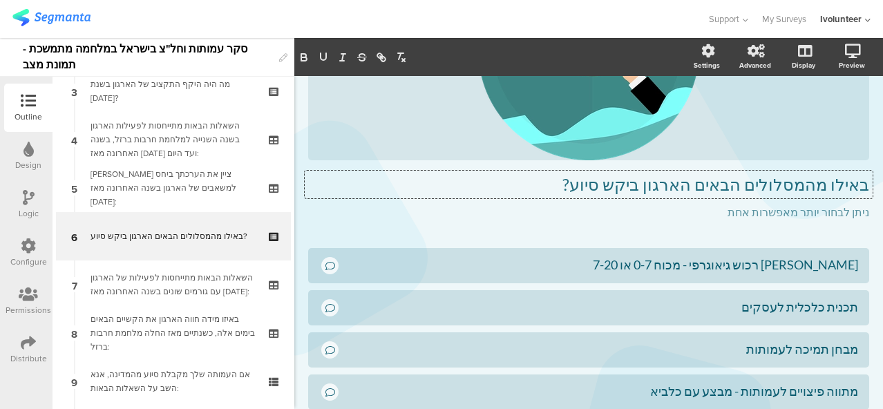
click at [618, 188] on div "באילו מהמסלולים הבאים הארגון ביקש סיוע? באילו מהמסלולים הבאים הארגון ביקש סיוע?…" at bounding box center [588, 79] width 561 height 309
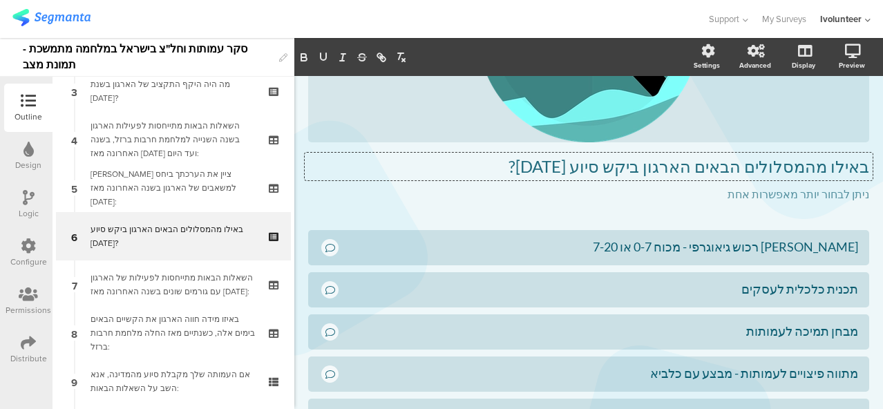
scroll to position [245, 0]
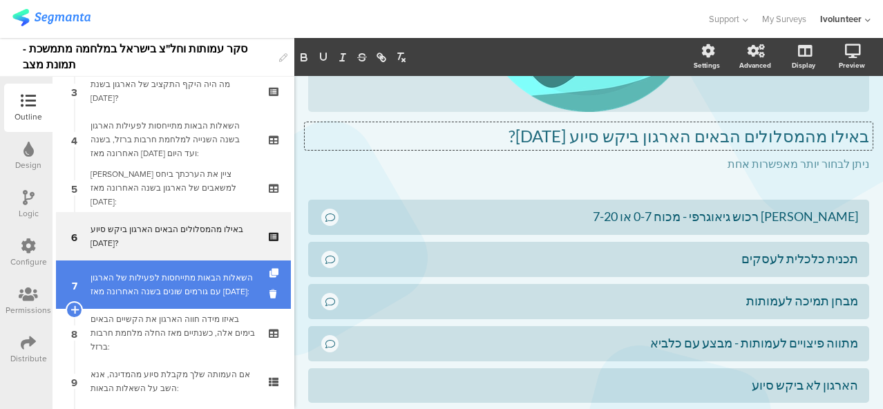
click at [158, 271] on div "השאלות הבאות מתייחסות לפעילות של הארגון עם גורמים שונים בשנה האחרונה מאז [DATE]:" at bounding box center [173, 285] width 165 height 28
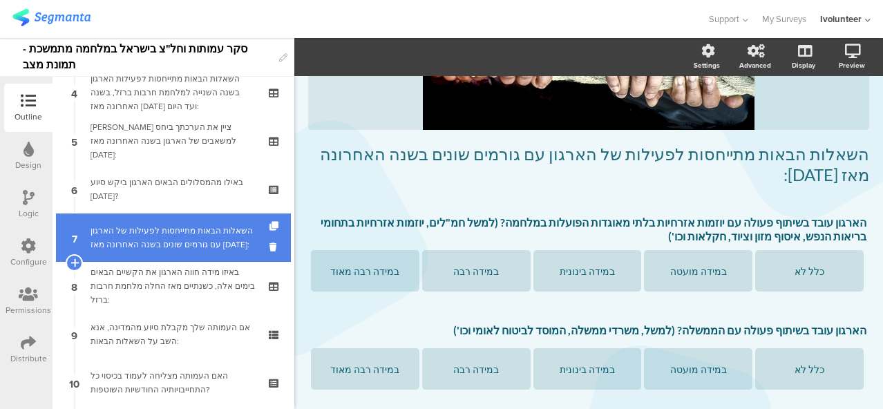
scroll to position [231, 0]
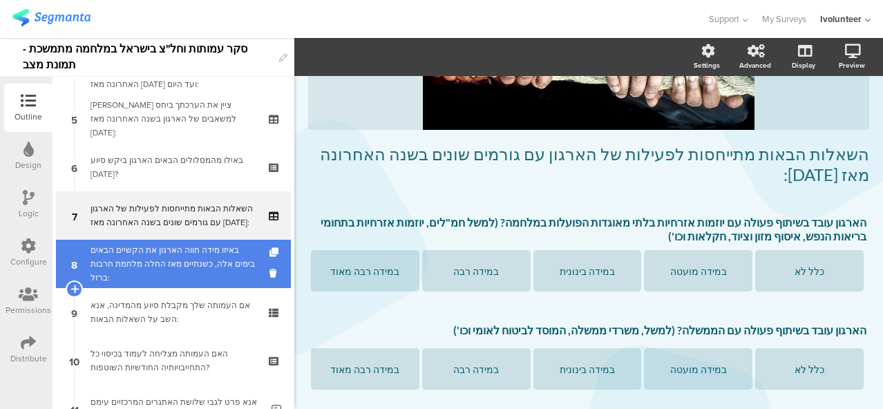
click at [127, 263] on div "באיזו מידה חווה הארגון את הקשיים הבאים בימים אלה, כשנתיים מאז החלה מלחמת חרבות …" at bounding box center [173, 263] width 165 height 41
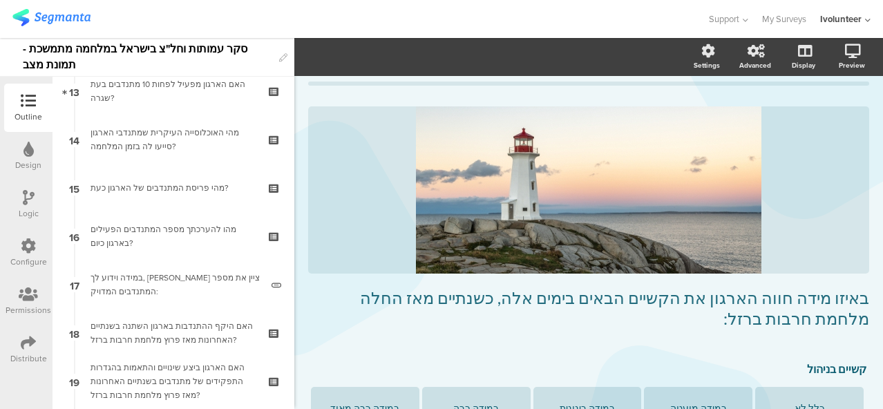
scroll to position [1060, 0]
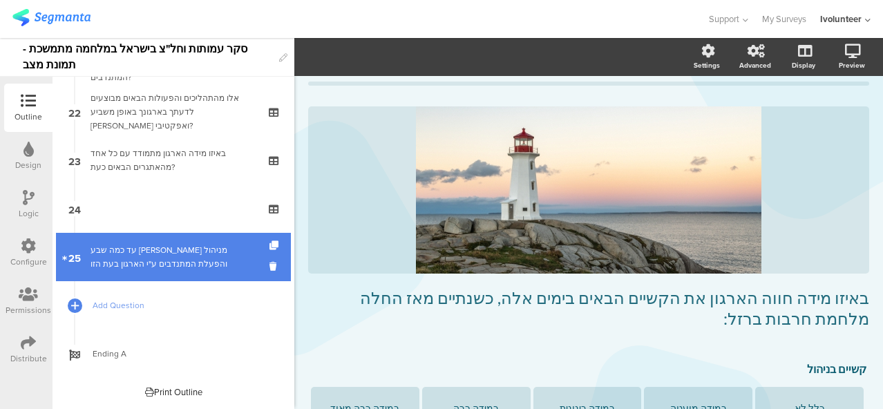
click at [138, 250] on div "עד כמה שבע רצון מניהול והפעלת המתנדבים ע"י הארגון בעת הזו" at bounding box center [173, 257] width 165 height 28
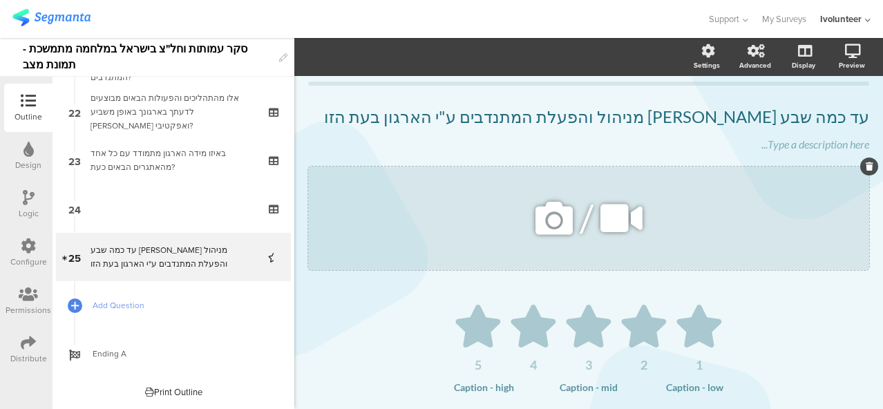
click at [557, 220] on icon at bounding box center [554, 218] width 47 height 47
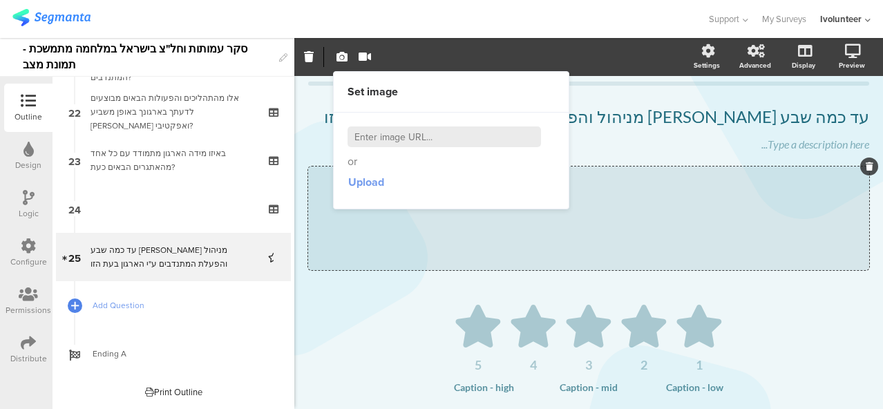
click at [369, 182] on span "Upload" at bounding box center [366, 182] width 36 height 16
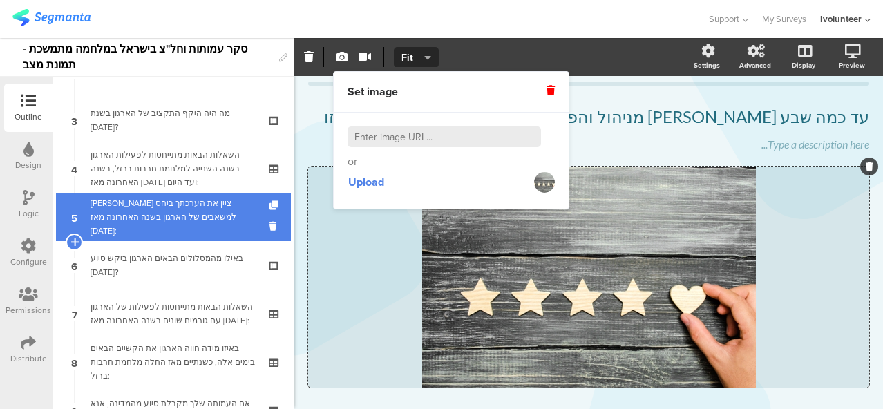
scroll to position [162, 0]
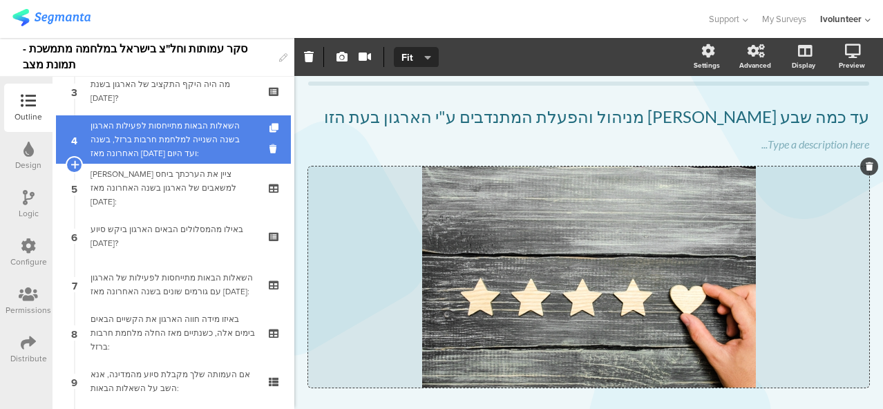
click at [159, 158] on div "השאלות הבאות מתייחסות לפעילות הארגון בשנה השנייה למלחמת חרבות ברזל, בשנה האחרונ…" at bounding box center [173, 139] width 165 height 41
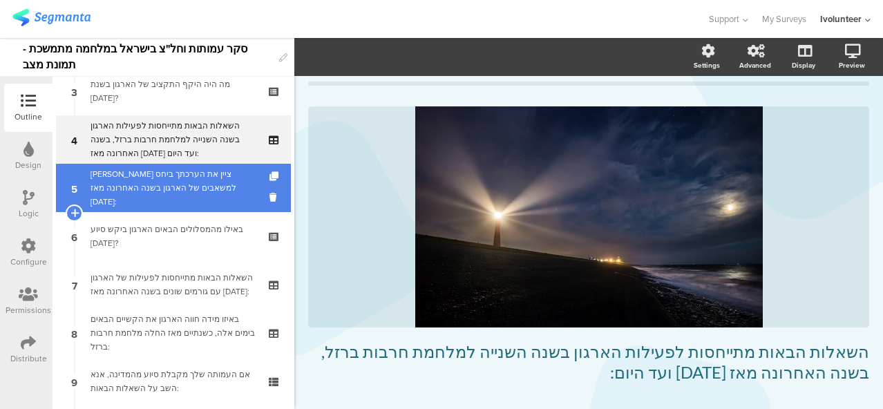
click at [167, 198] on div "[PERSON_NAME] ציין את הערכתך ביחס למשאבים של הארגון בשנה האחרונה מאז [DATE]:" at bounding box center [173, 187] width 165 height 41
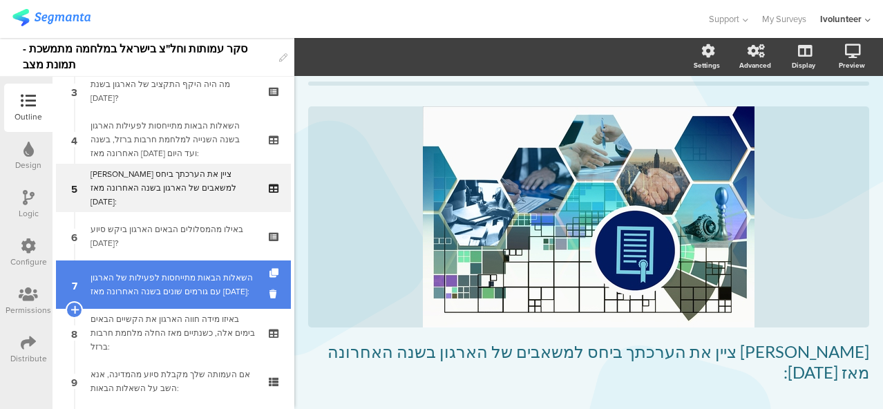
click at [181, 291] on div "השאלות הבאות מתייחסות לפעילות של הארגון עם גורמים שונים בשנה האחרונה מאז [DATE]:" at bounding box center [173, 285] width 165 height 28
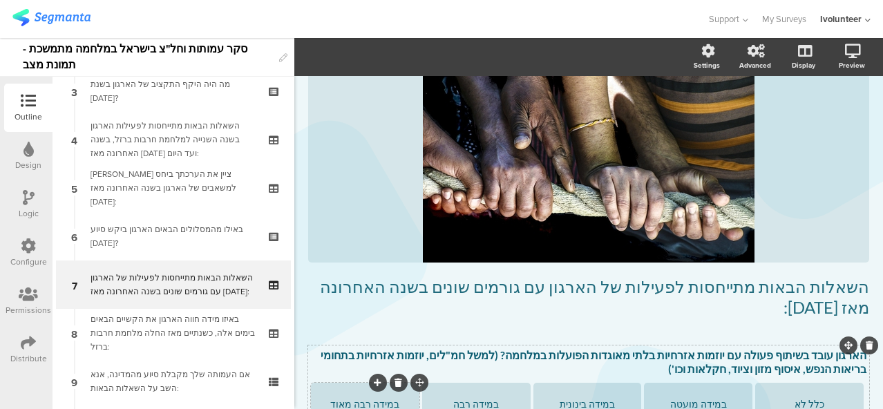
scroll to position [167, 0]
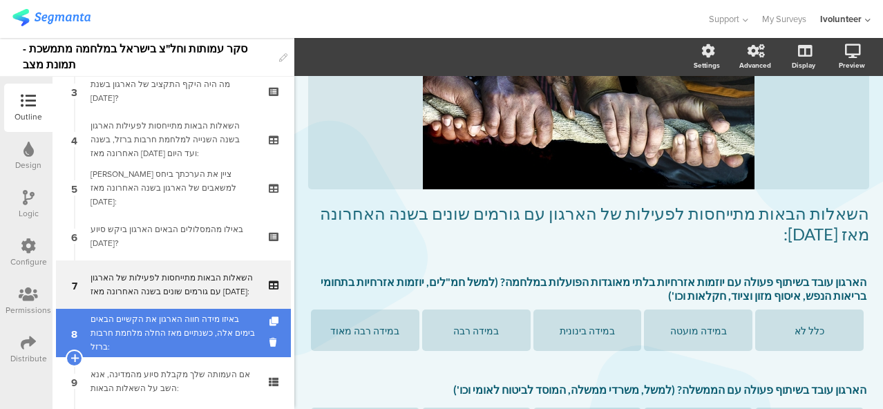
click at [103, 316] on div "באיזו מידה חווה הארגון את הקשיים הבאים בימים אלה, כשנתיים מאז החלה מלחמת חרבות …" at bounding box center [173, 332] width 165 height 41
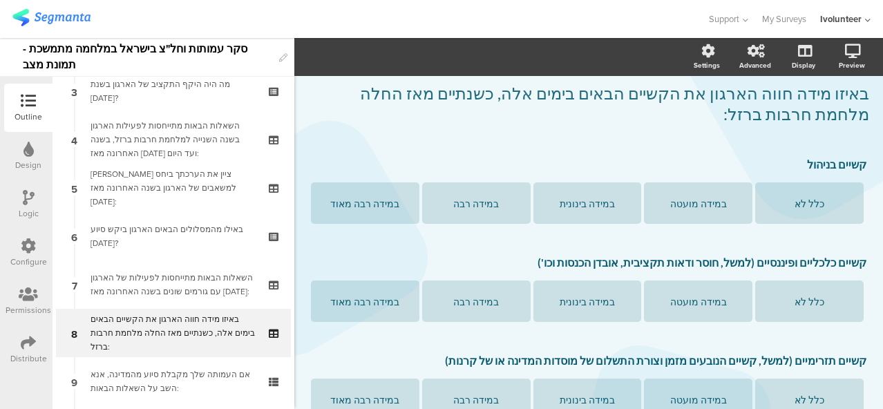
scroll to position [315, 0]
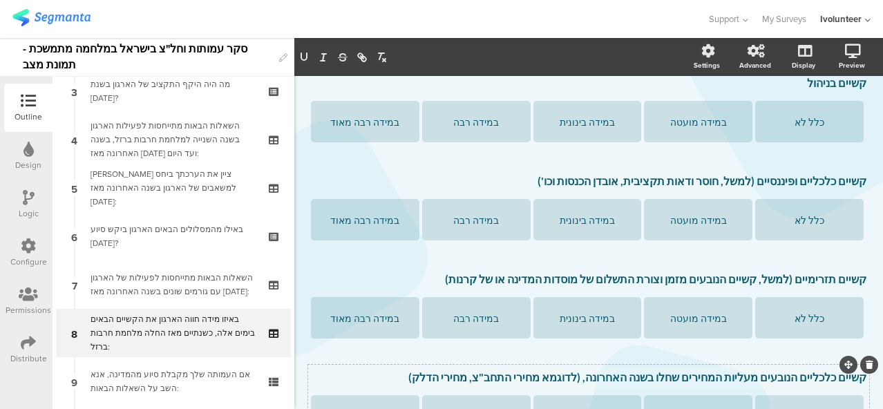
click at [607, 365] on div "קשיים כלכליים הנובעים מעליות המחירים שחלו בשנה האחרונה, (לדוגמא מחירי התחב"צ, מ…" at bounding box center [588, 403] width 561 height 77
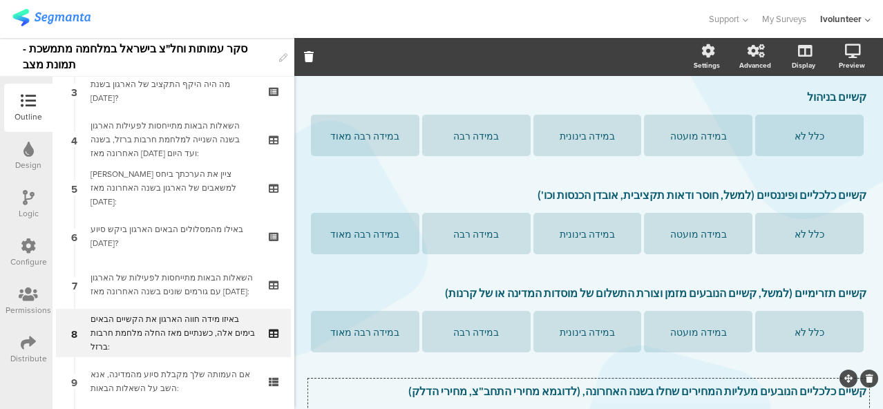
click at [607, 384] on p "קשיים כלכליים הנובעים מעליות המחירים שחלו בשנה האחרונה, (לדוגמא מחירי התחב"צ, מ…" at bounding box center [589, 391] width 556 height 14
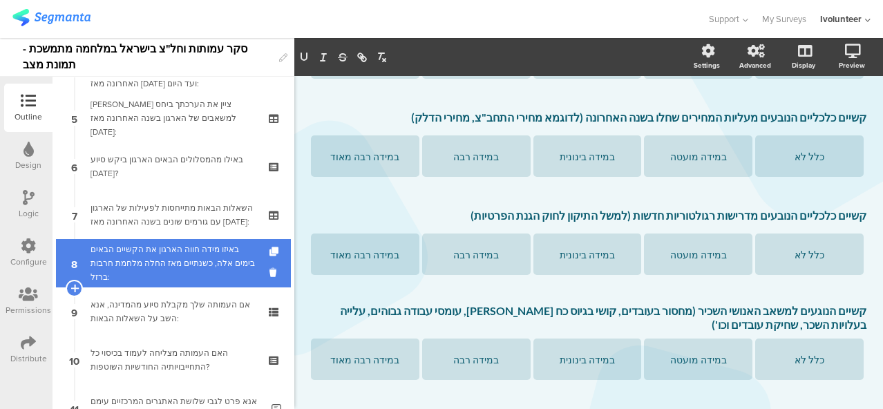
scroll to position [300, 0]
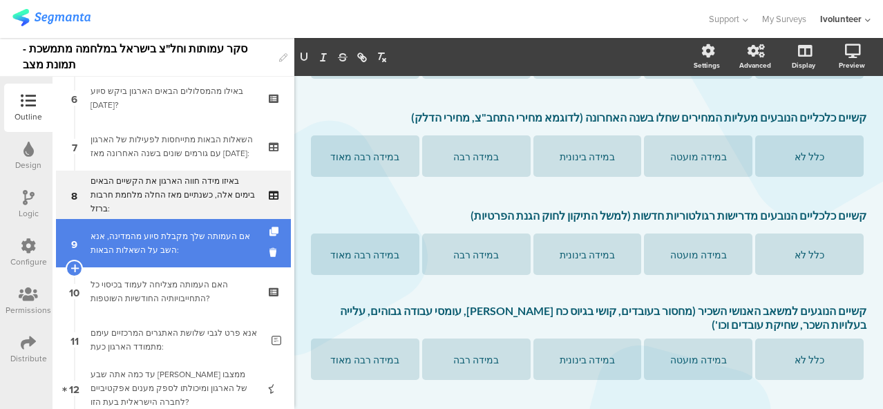
click at [185, 248] on div "אם העמותה שלך מקבלת סיוע מהמדינה, אנא השב על השאלות הבאות:" at bounding box center [173, 243] width 165 height 28
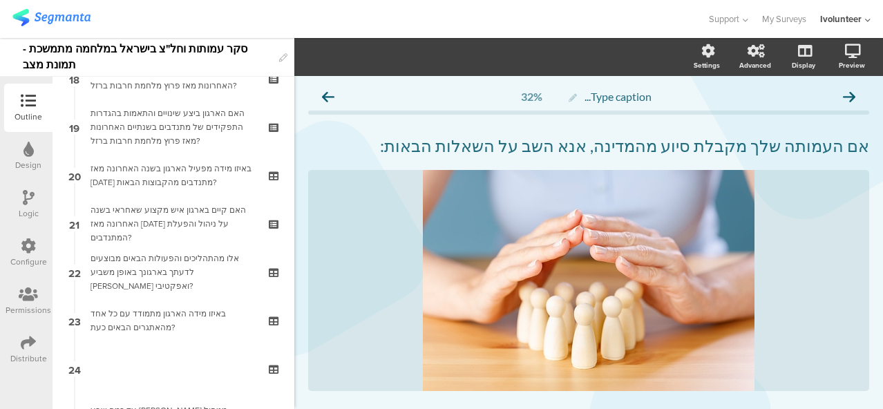
scroll to position [991, 0]
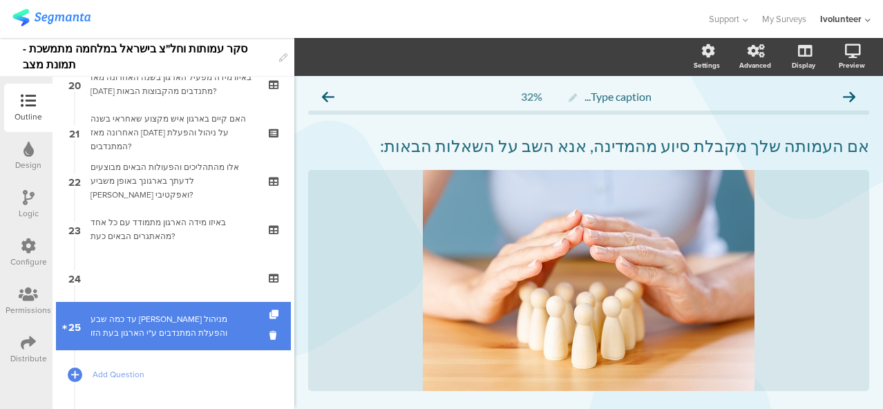
click at [187, 337] on div "עד כמה שבע רצון מניהול והפעלת המתנדבים ע"י הארגון בעת הזו" at bounding box center [173, 326] width 165 height 28
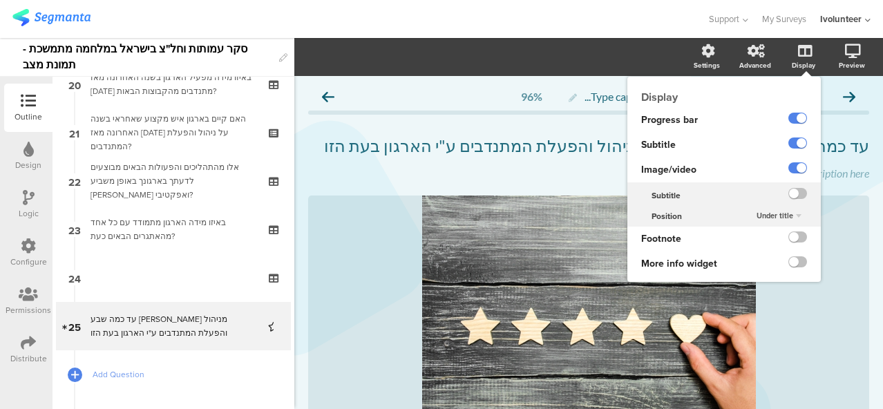
click at [759, 211] on div "Under title" at bounding box center [779, 216] width 56 height 17
click at [748, 244] on span "Above title" at bounding box center [758, 243] width 34 height 11
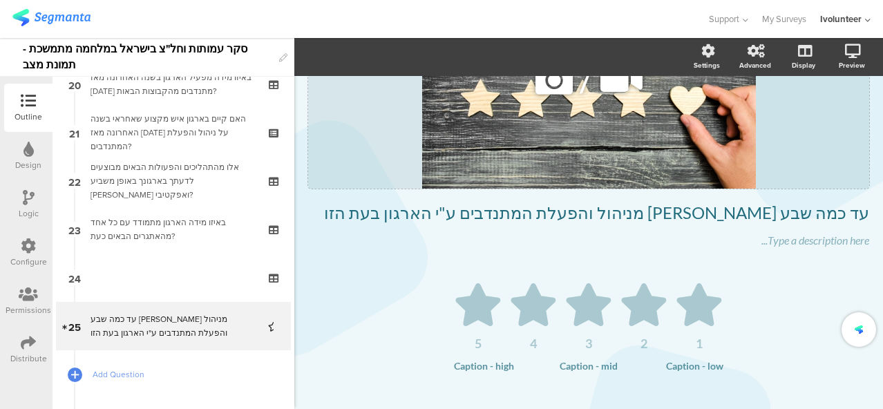
scroll to position [185, 0]
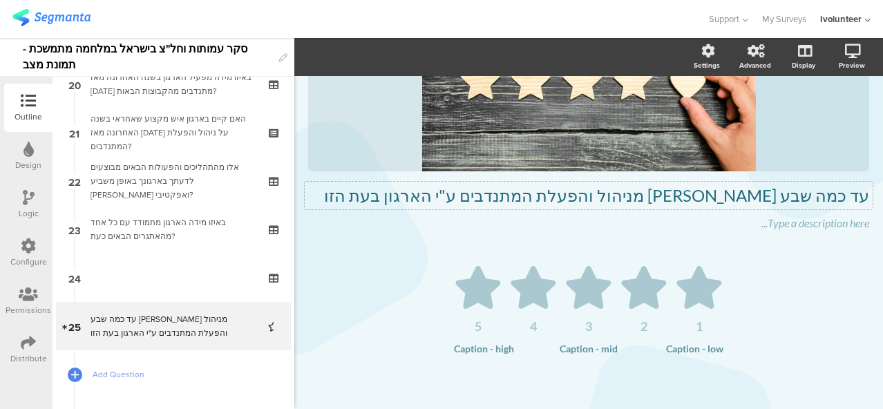
click at [499, 202] on div "עד כמה שבע רצון מניהול והפעלת המתנדבים ע"י הארגון בעת הזו עד כמה שבע רצון מניהו…" at bounding box center [589, 196] width 568 height 28
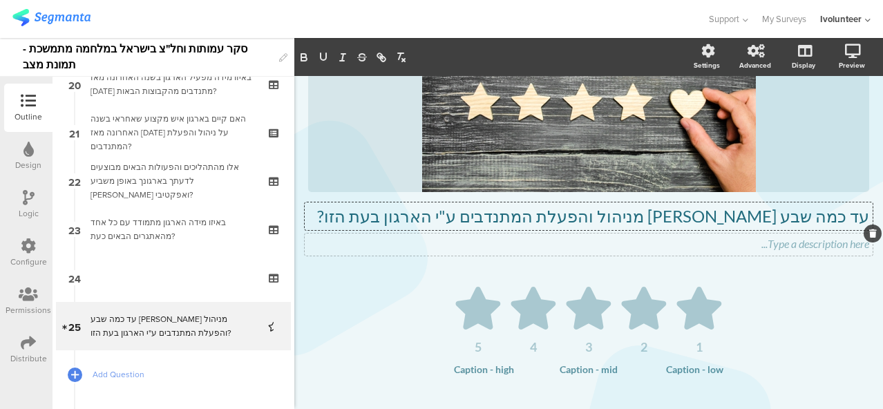
click at [869, 234] on icon at bounding box center [873, 233] width 8 height 8
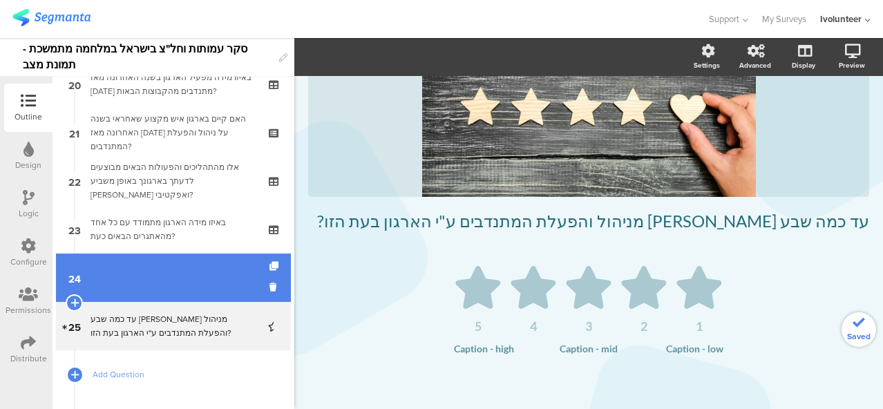
click at [140, 290] on link "24" at bounding box center [173, 278] width 235 height 48
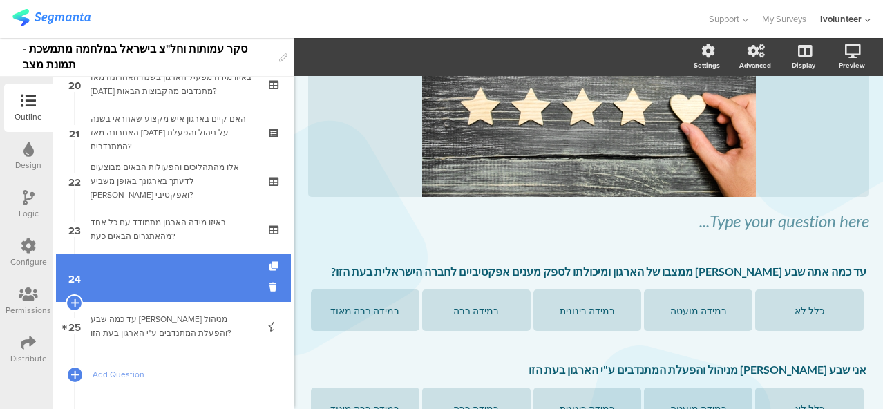
scroll to position [212, 0]
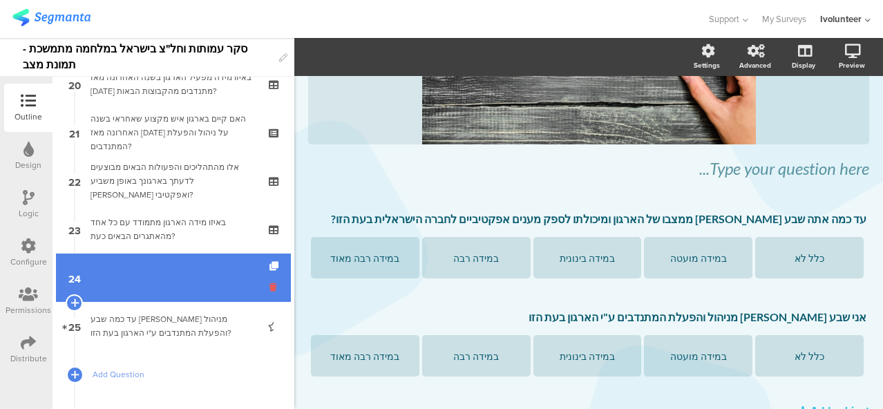
click at [269, 290] on icon at bounding box center [275, 287] width 12 height 13
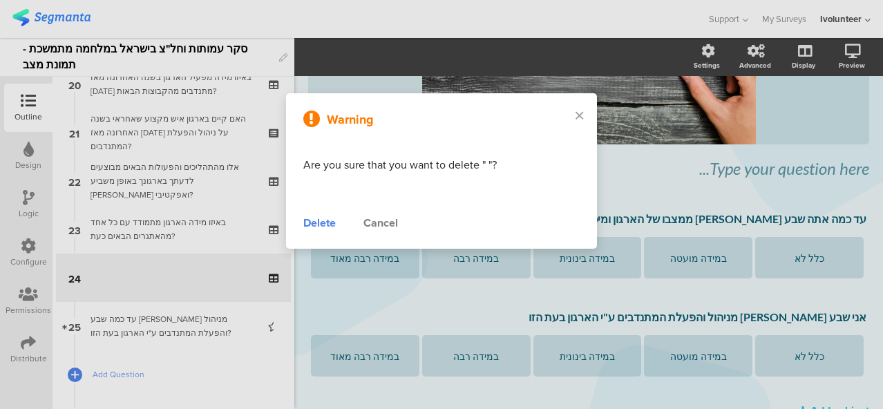
click at [323, 225] on div "Delete" at bounding box center [319, 223] width 32 height 17
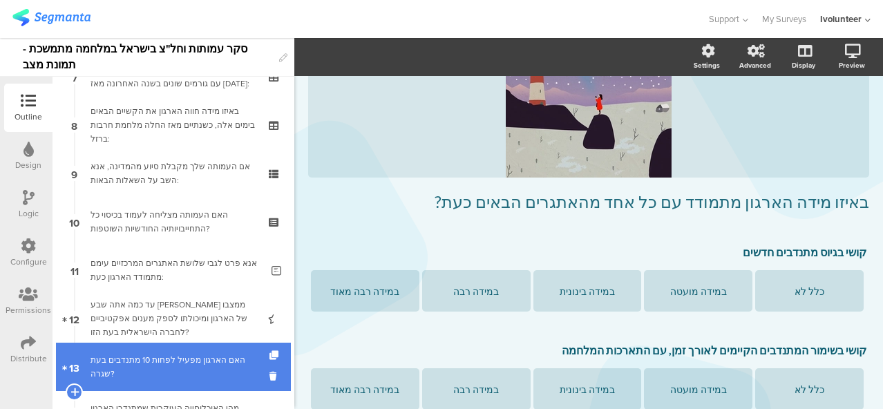
scroll to position [369, 0]
click at [148, 218] on div "האם העמותה מצליחה לעמוד בכיסוי כל התחייבויותיה החודשיות השוטפות?" at bounding box center [173, 223] width 165 height 28
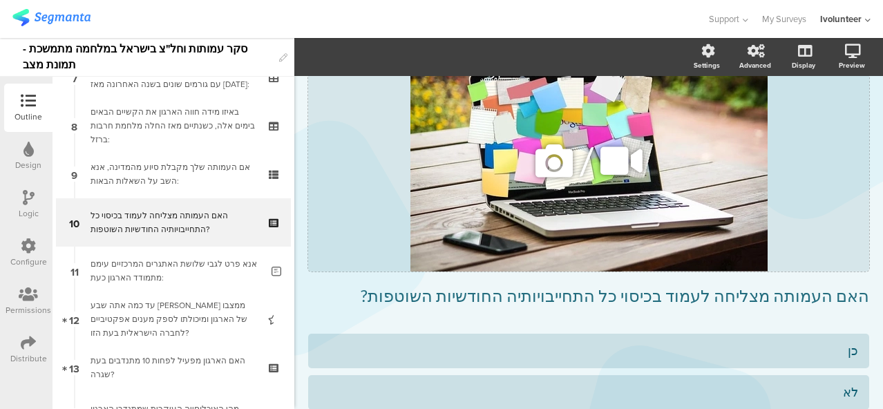
scroll to position [113, 0]
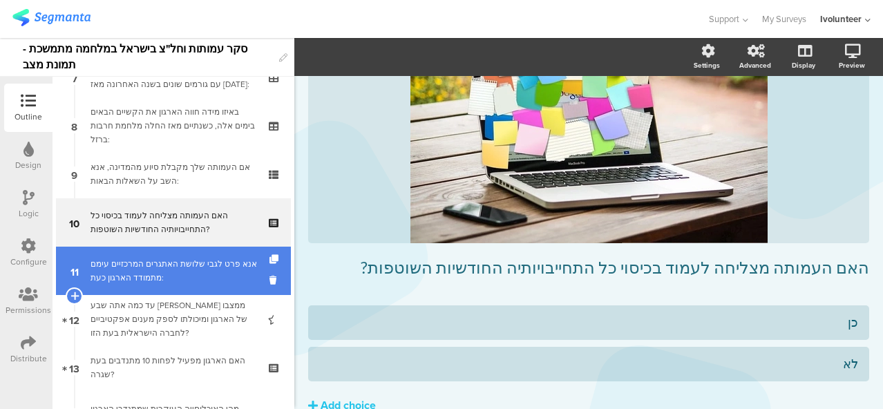
click at [116, 267] on div "אנא פרט לגבי שלושת האתגרים המרכזיים עימם מתמודד הארגון כעת:" at bounding box center [176, 271] width 171 height 28
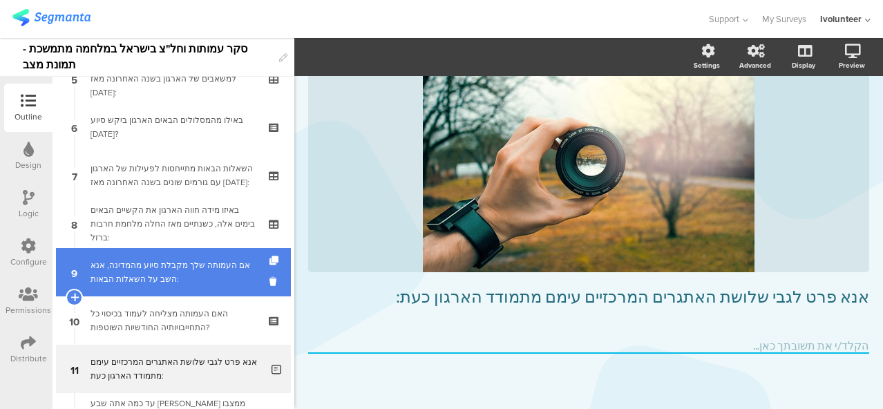
scroll to position [300, 0]
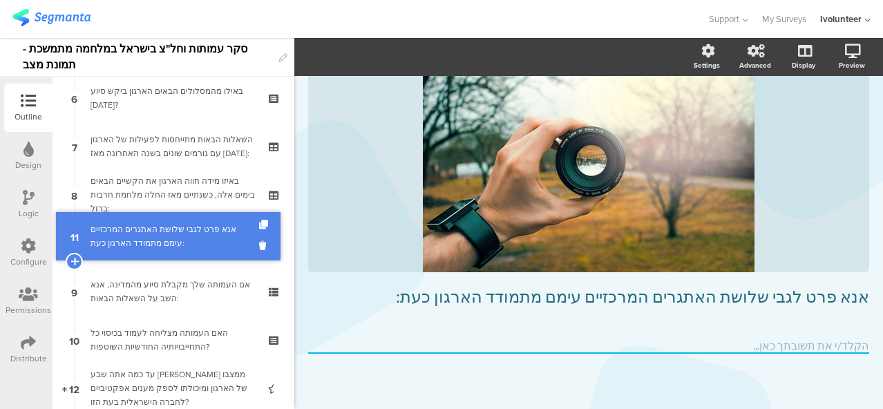
drag, startPoint x: 207, startPoint y: 340, endPoint x: 207, endPoint y: 236, distance: 103.7
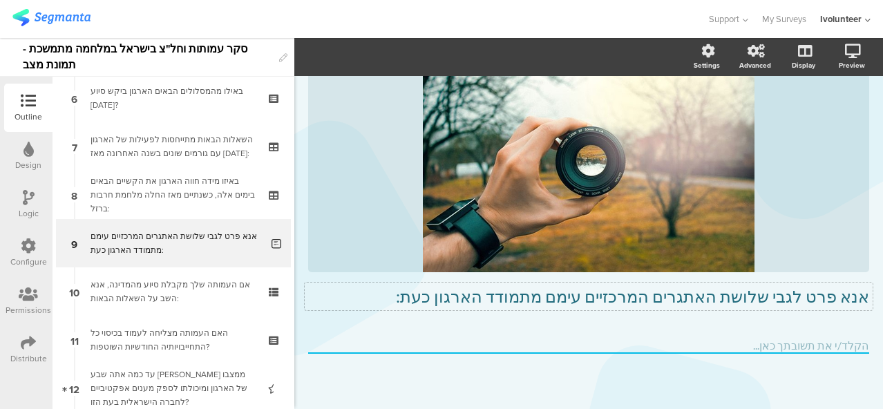
click at [686, 301] on div "אנא פרט לגבי שלושת האתגרים המרכזיים עימם מתמודד הארגון כעת: אנא פרט לגבי שלושת …" at bounding box center [588, 178] width 561 height 283
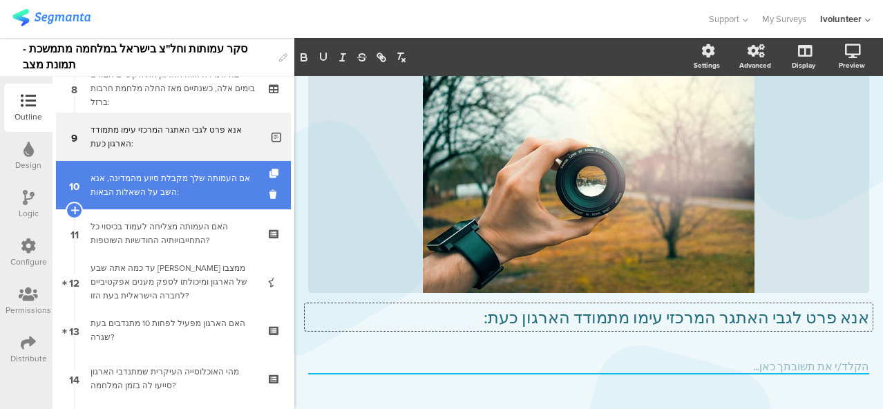
scroll to position [438, 0]
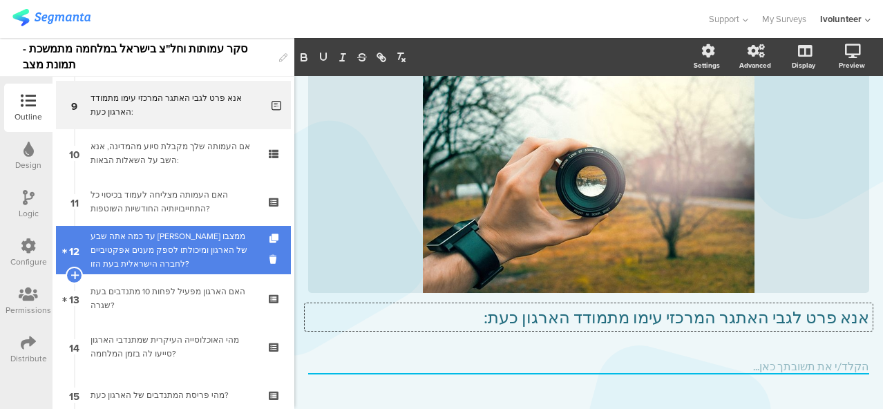
click at [140, 259] on div "עד כמה אתה שבע [PERSON_NAME] ממצבו של הארגון ומיכולתו לספק מענים אפקטיביים לחבר…" at bounding box center [173, 249] width 165 height 41
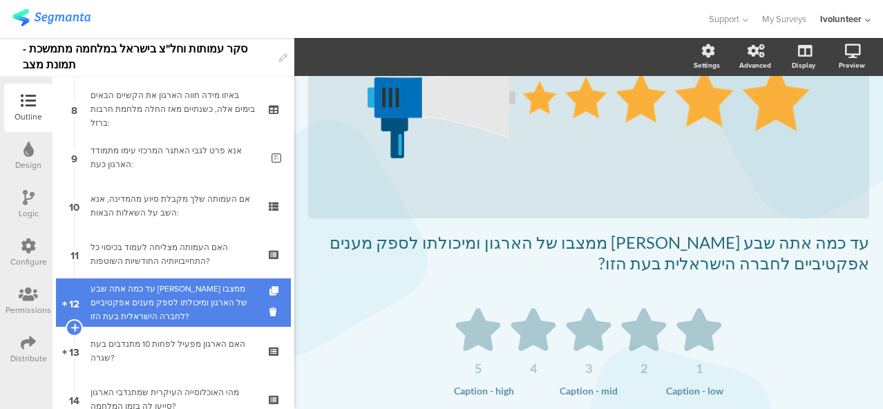
scroll to position [300, 0]
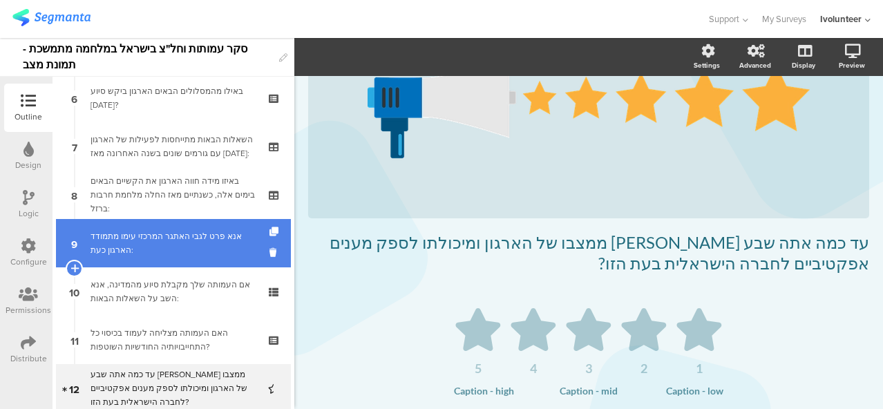
click at [115, 234] on div "אנא פרט לגבי האתגר המרכזי עימו מתמודד הארגון כעת:" at bounding box center [176, 243] width 171 height 28
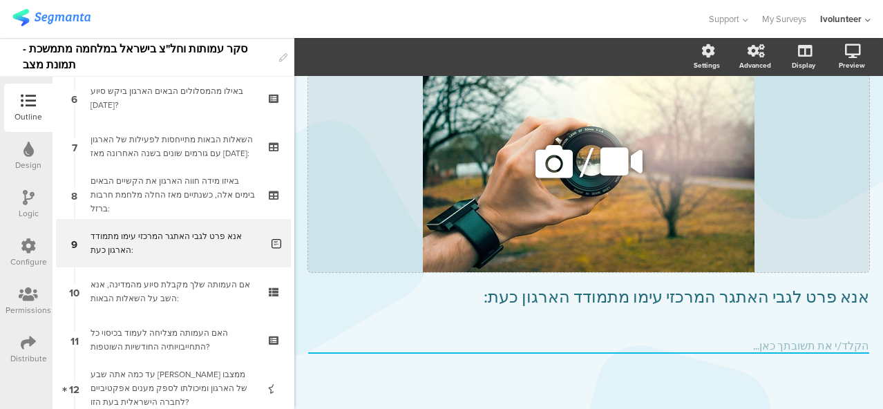
scroll to position [84, 0]
click at [741, 298] on p "אנא פרט לגבי האתגר המרכזי עימו מתמודד הארגון כעת:" at bounding box center [588, 296] width 561 height 21
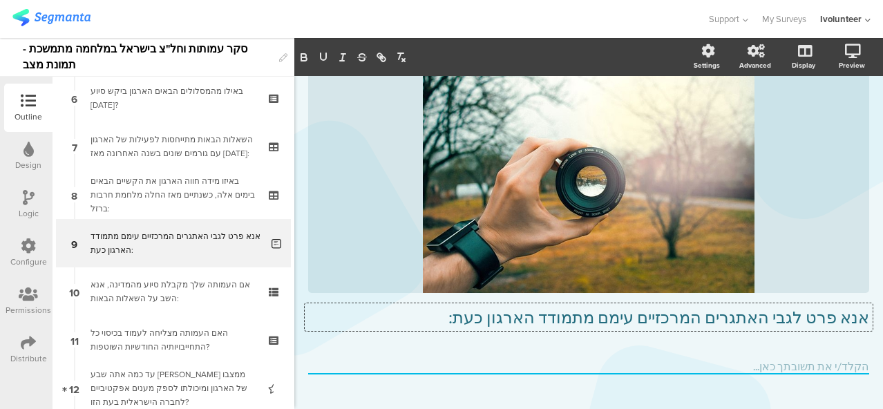
click at [486, 352] on div "Type caption... 34% אנא פרט לגבי האתגרים המרכזיים עימם מתמודד הארגון כעת: אנא פ…" at bounding box center [588, 221] width 561 height 404
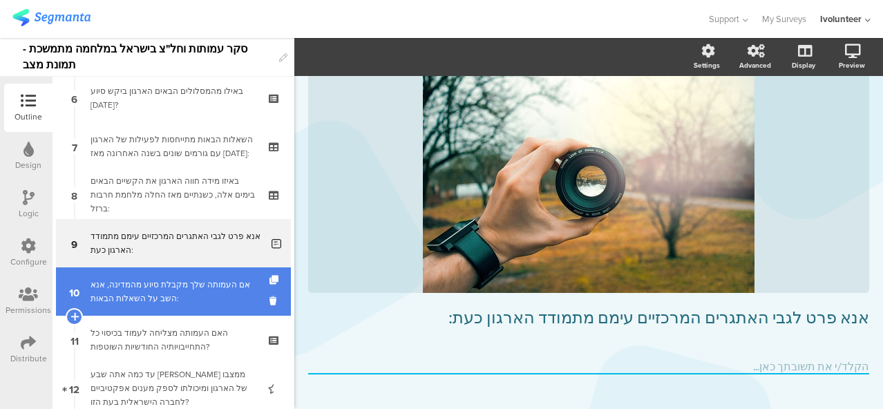
click at [152, 289] on div "אם העמותה שלך מקבלת סיוע מהמדינה, אנא השב על השאלות הבאות:" at bounding box center [173, 292] width 165 height 28
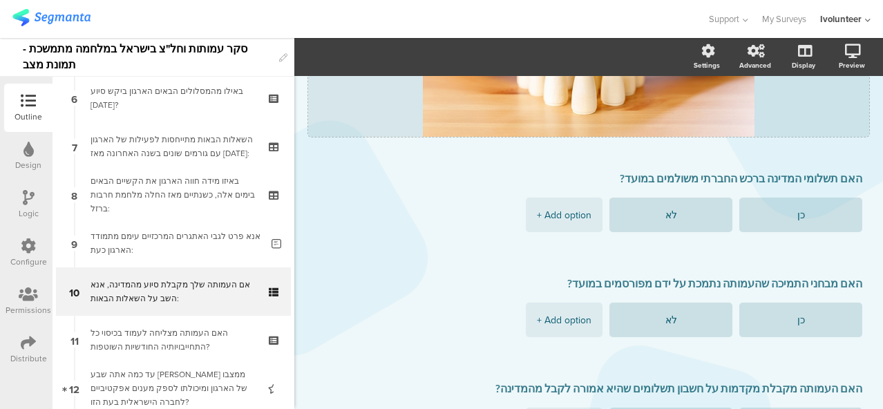
scroll to position [276, 0]
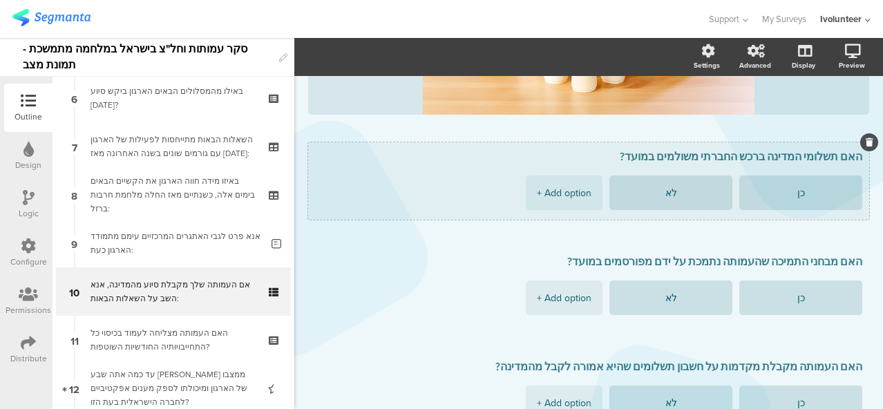
click at [732, 164] on div "האם תשלומי המדינה ברכש החברתי משולמים במועד? כן לא + Add option" at bounding box center [588, 180] width 561 height 77
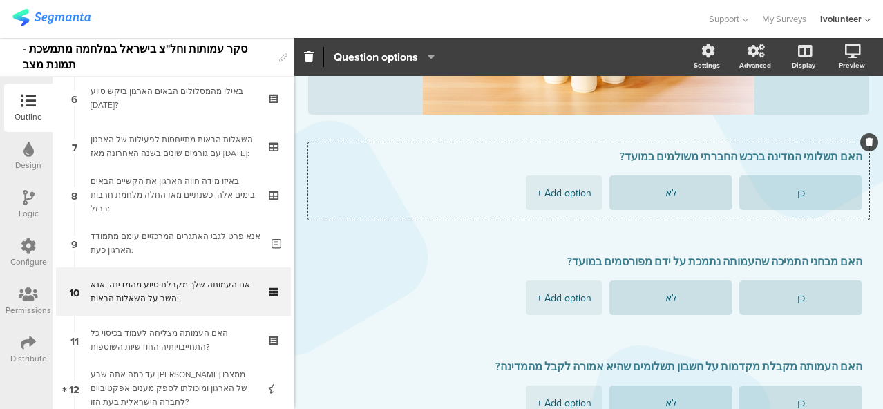
drag, startPoint x: 639, startPoint y: 155, endPoint x: 876, endPoint y: 155, distance: 237.0
click at [876, 155] on div "Randomize answer choices Max. answers allowed 1 1 2 3 4 5 6 7 8 9 10 Question o…" at bounding box center [588, 223] width 589 height 371
click at [402, 53] on span "Question options" at bounding box center [376, 57] width 84 height 16
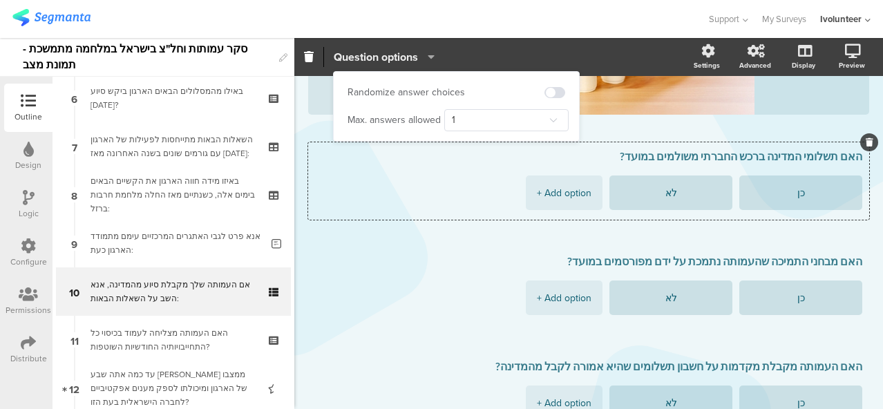
click at [402, 53] on span "Question options" at bounding box center [376, 57] width 84 height 16
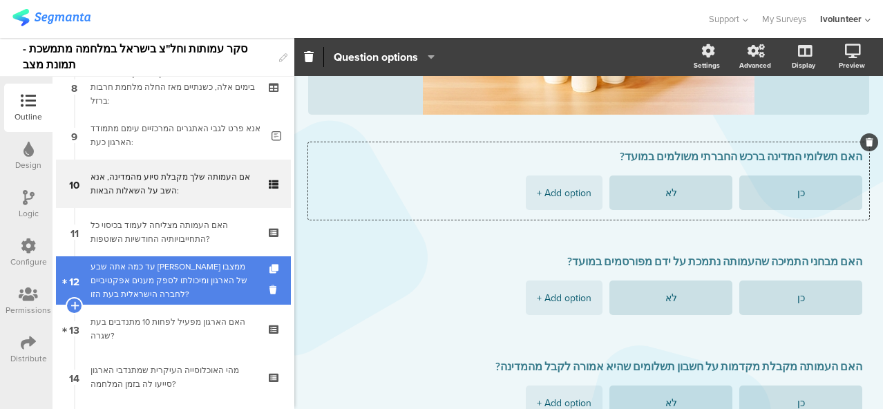
scroll to position [438, 0]
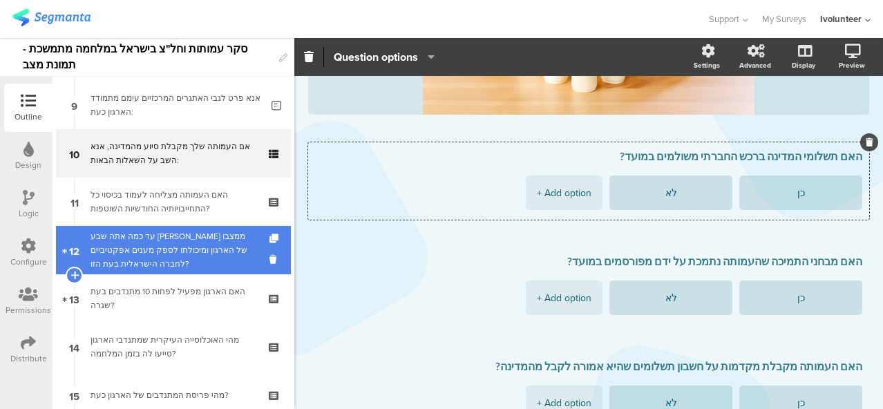
click at [133, 272] on link "12 עד כמה אתה שבע רצון ממצבו של הארגון ומיכולתו לספק מענים אפקטיביים לחברה הישר…" at bounding box center [173, 250] width 235 height 48
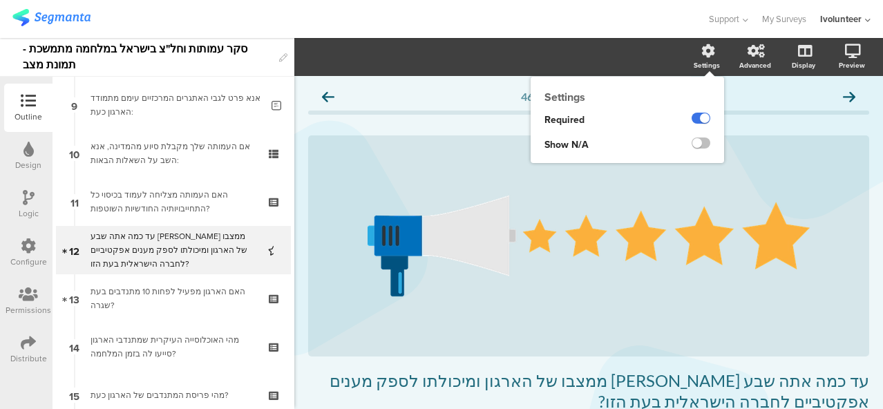
click at [692, 120] on label at bounding box center [701, 118] width 19 height 11
click at [0, 0] on input "checkbox" at bounding box center [0, 0] width 0 height 0
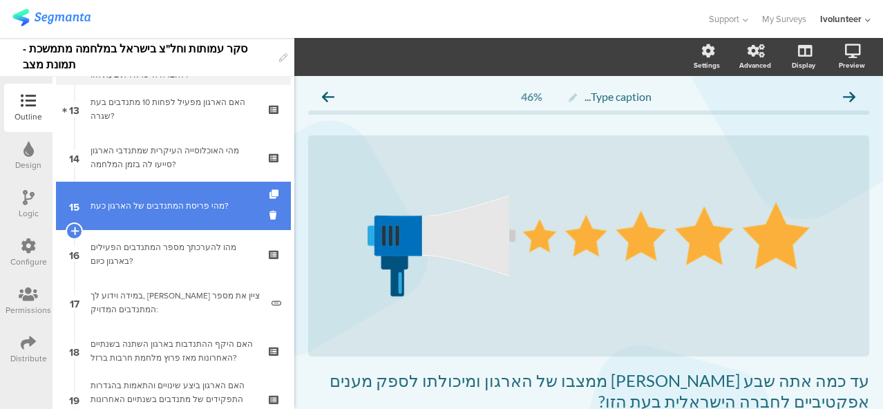
scroll to position [715, 0]
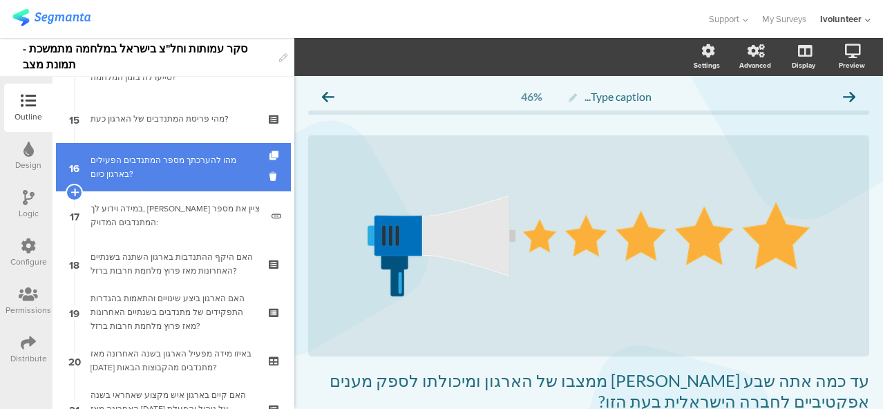
click at [123, 155] on div "מהו להערכתך מספר המתנדבים הפעילים בארגון כיום?" at bounding box center [173, 167] width 165 height 28
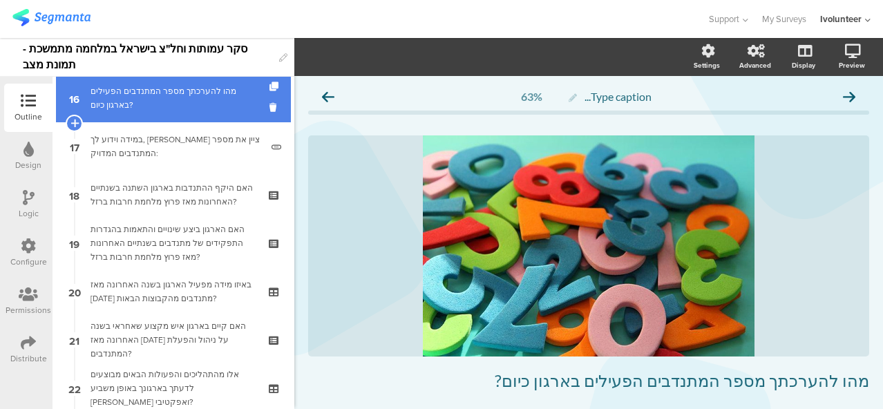
scroll to position [715, 0]
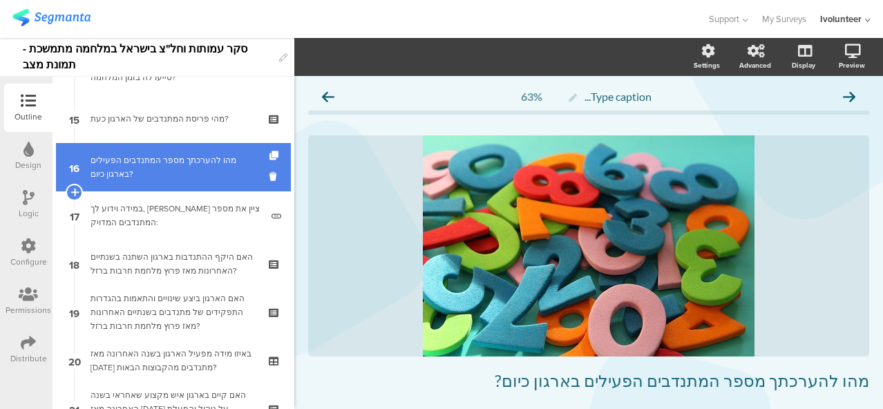
click at [123, 155] on div "מהו להערכתך מספר המתנדבים הפעילים בארגון כיום?" at bounding box center [173, 167] width 165 height 28
click at [238, 172] on div "מהו להערכתך מספר המתנדבים הפעילים בארגון כיום?" at bounding box center [173, 167] width 165 height 28
click at [192, 162] on div "מהו להערכתך מספר המתנדבים הפעילים בארגון כיום?" at bounding box center [173, 167] width 165 height 28
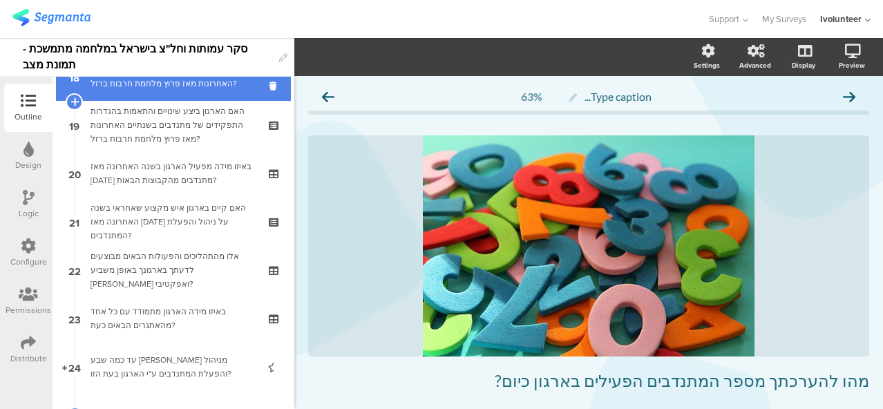
scroll to position [922, 0]
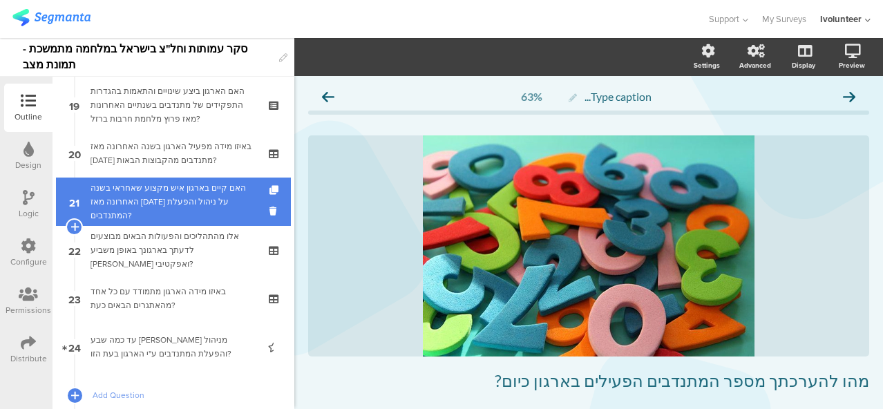
click at [132, 224] on link "21 האם קיים בארגון איש מקצוע שאחראי בשנה האחרונה מאז אוקטובר 2024 על ניהול והפע…" at bounding box center [173, 202] width 235 height 48
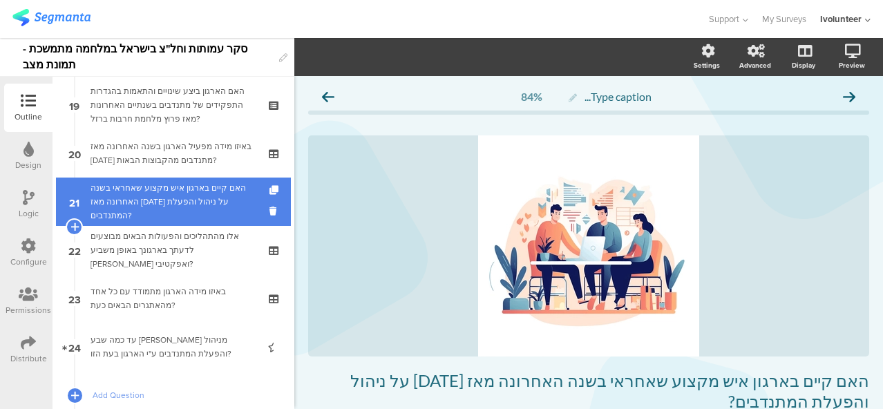
scroll to position [991, 0]
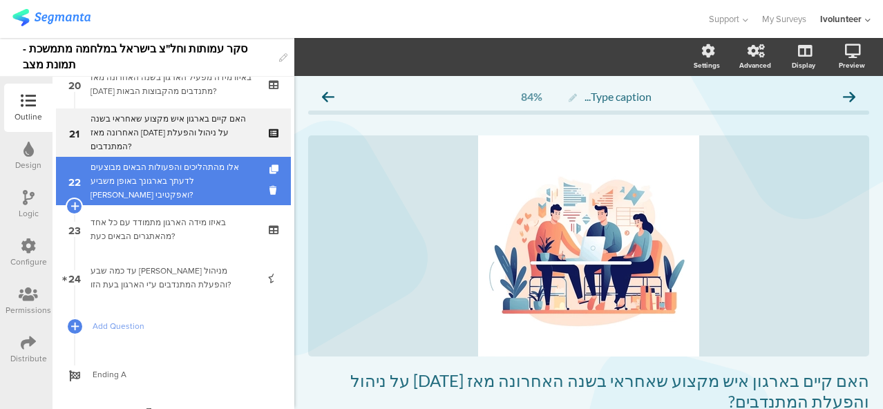
click at [149, 170] on div "אלו מהתהליכים והפעולות הבאים מבוצעים לדעתך בארגונך באופן משביע [PERSON_NAME] וא…" at bounding box center [173, 180] width 165 height 41
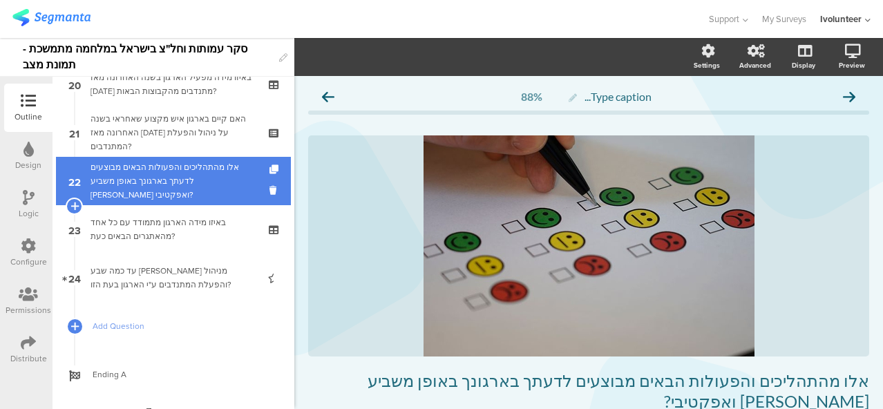
scroll to position [1012, 0]
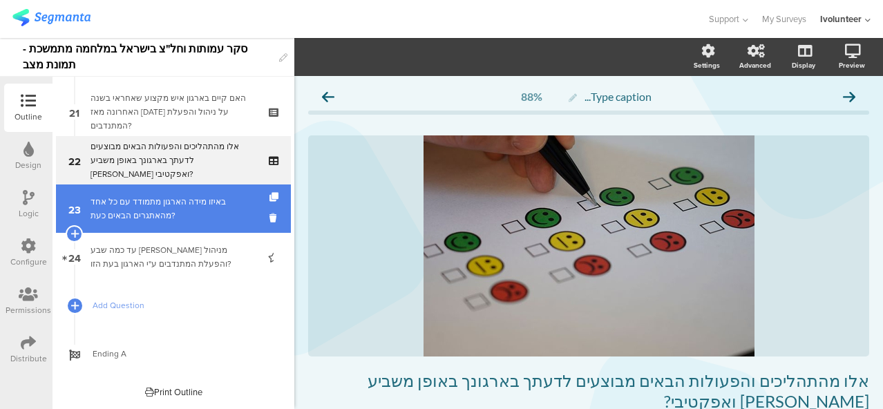
click at [165, 217] on div "באיזו מידה הארגון מתמודד עם כל אחד מהאתגרים הבאים כעת?" at bounding box center [173, 209] width 165 height 28
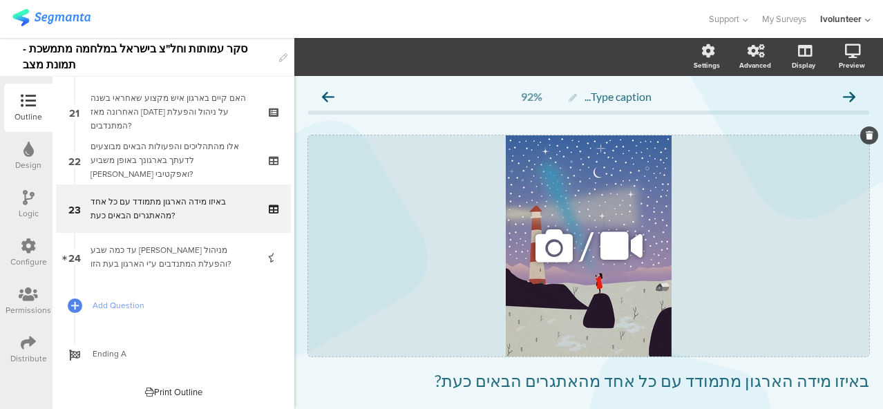
scroll to position [138, 0]
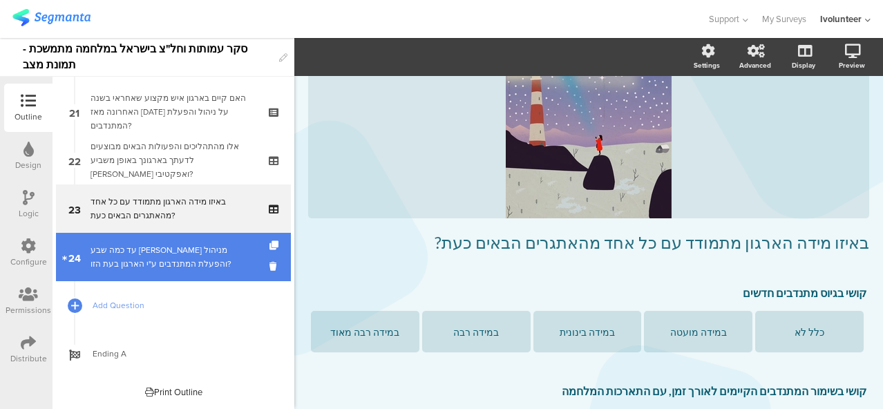
click at [117, 269] on div "עד כמה שבע [PERSON_NAME] מניהול והפעלת המתנדבים ע"י הארגון בעת הזו?" at bounding box center [173, 257] width 165 height 28
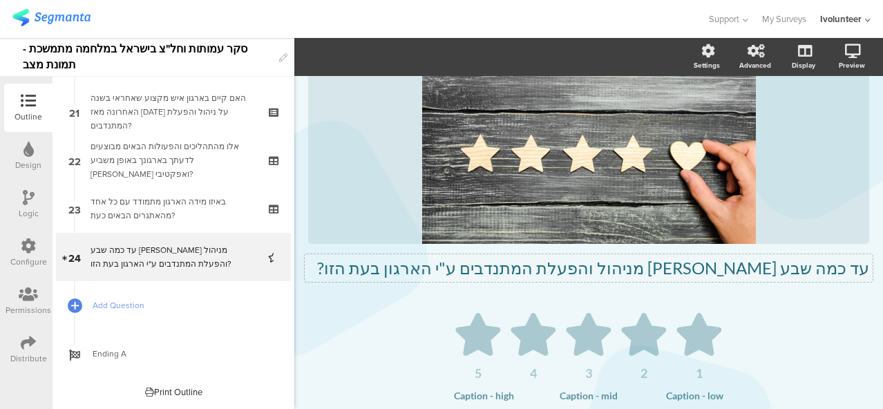
scroll to position [138, 0]
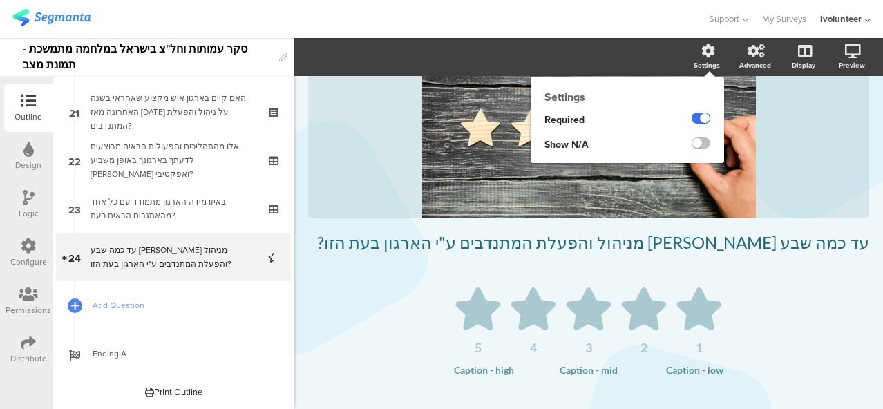
click at [692, 119] on label at bounding box center [701, 118] width 19 height 11
click at [0, 0] on input "checkbox" at bounding box center [0, 0] width 0 height 0
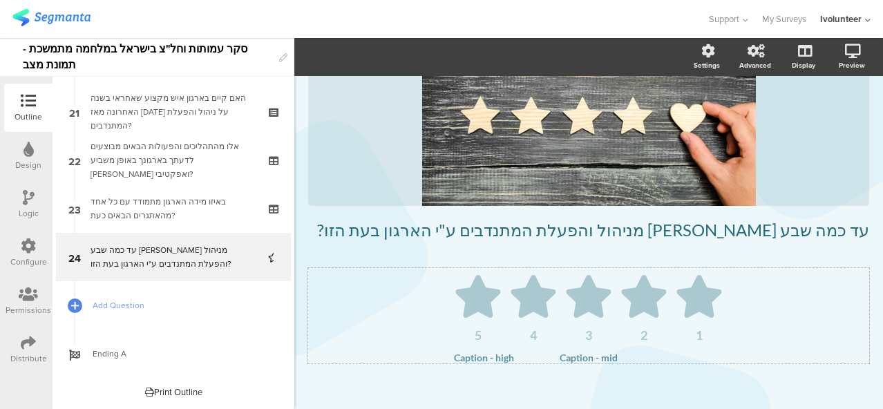
scroll to position [160, 0]
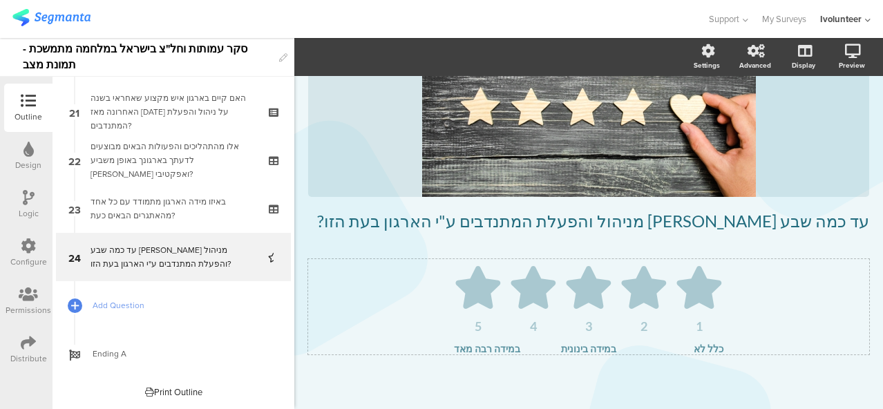
click at [423, 366] on div "1 2 3 4 5 כלל לא במידה בינונית במידה רבה מאד" at bounding box center [588, 331] width 561 height 144
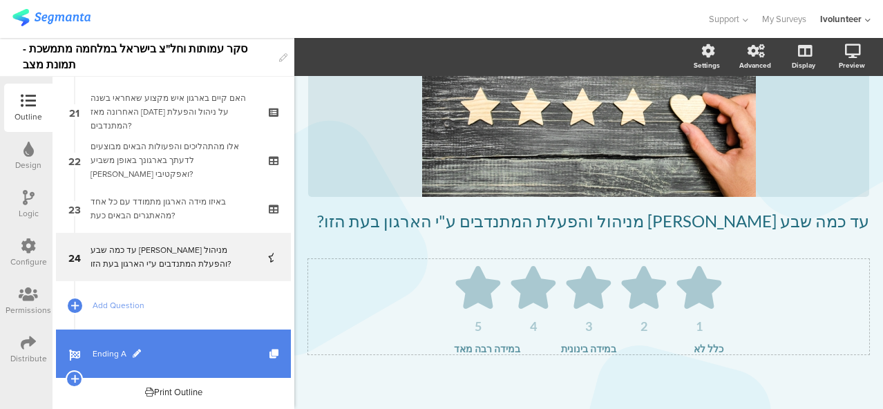
click at [137, 354] on span at bounding box center [137, 354] width 8 height 8
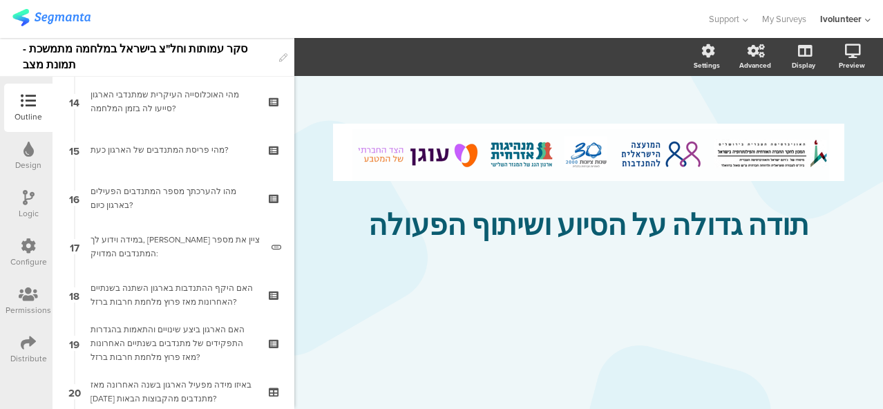
scroll to position [528, 0]
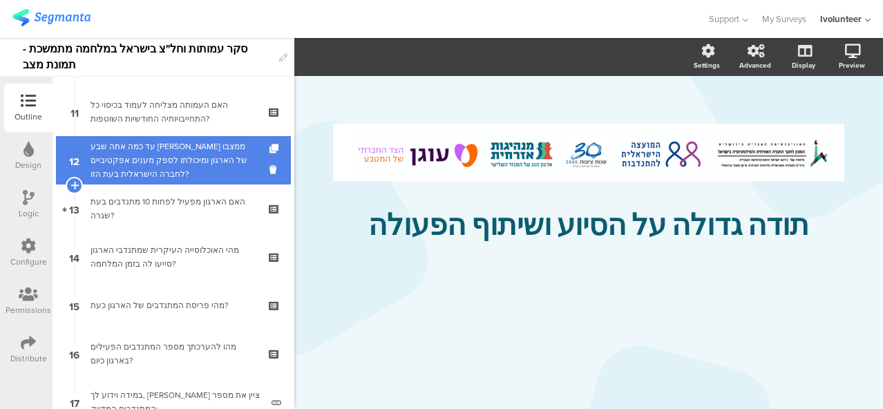
click at [200, 155] on div "עד כמה אתה שבע [PERSON_NAME] ממצבו של הארגון ומיכולתו לספק מענים אפקטיביים לחבר…" at bounding box center [173, 160] width 165 height 41
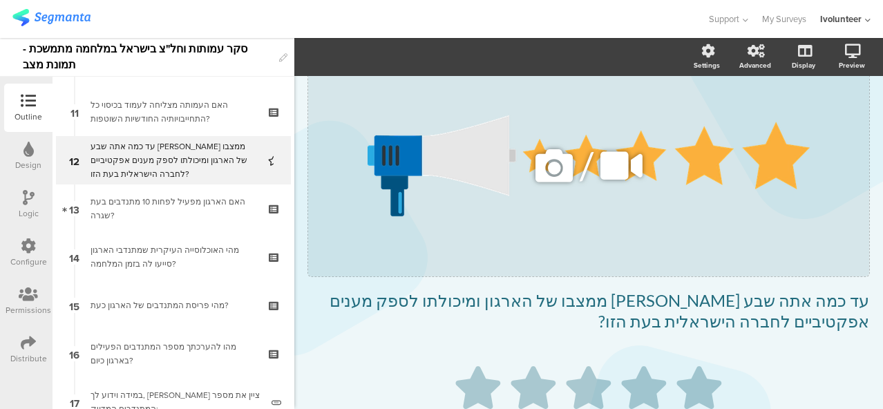
scroll to position [180, 0]
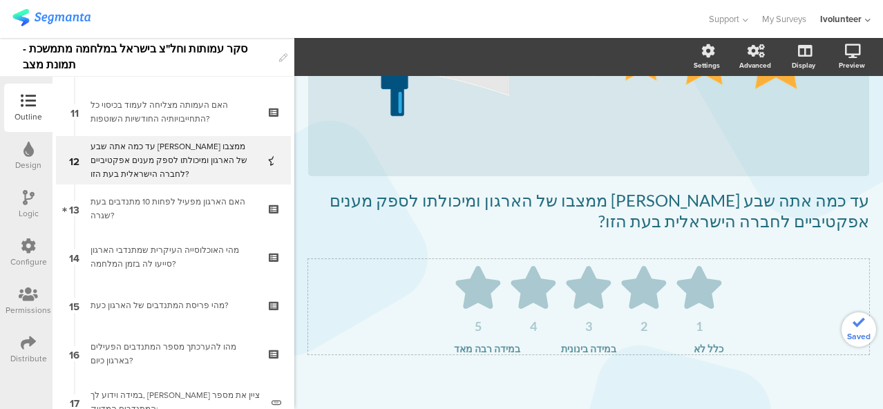
click at [464, 361] on div "1 2 3 4 5 כלל לא במידה בינונית במידה רבה מאד" at bounding box center [588, 331] width 561 height 144
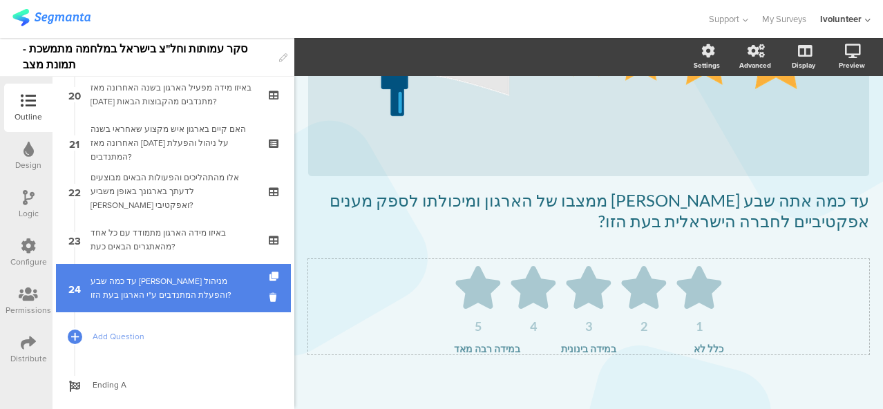
scroll to position [1012, 0]
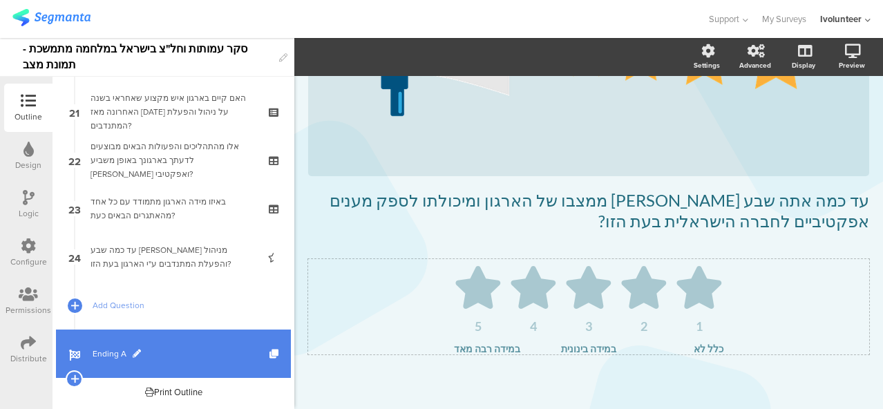
click at [198, 356] on span "Ending A" at bounding box center [181, 354] width 177 height 14
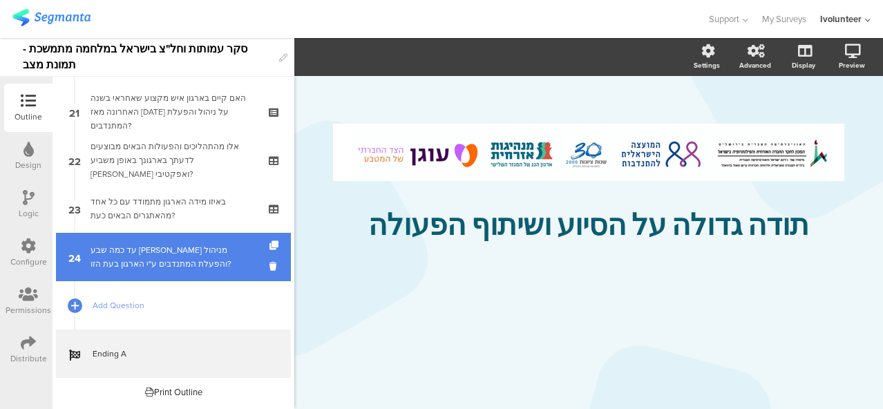
click at [163, 261] on div "עד כמה שבע [PERSON_NAME] מניהול והפעלת המתנדבים ע"י הארגון בעת הזו?" at bounding box center [173, 257] width 165 height 28
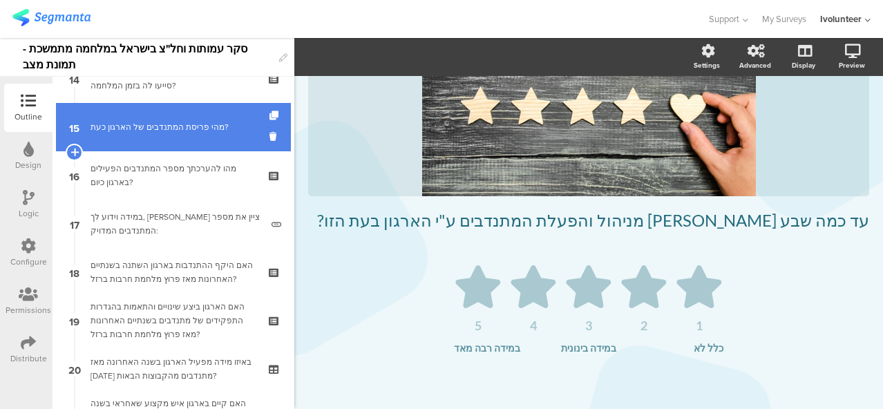
scroll to position [597, 0]
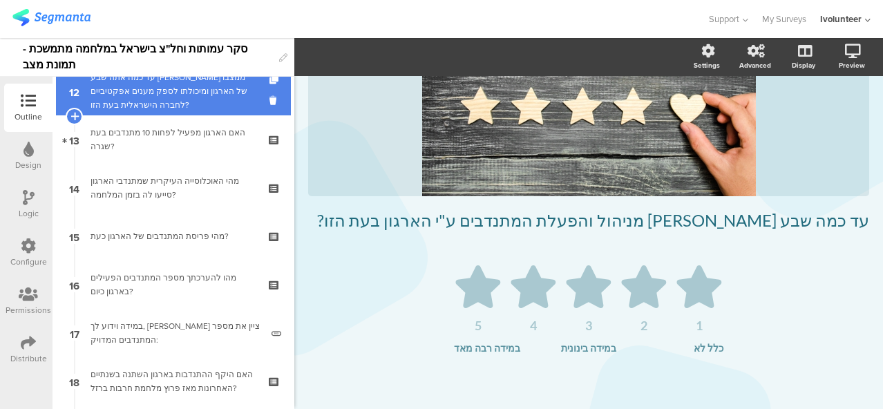
click at [212, 105] on div "עד כמה אתה שבע [PERSON_NAME] ממצבו של הארגון ומיכולתו לספק מענים אפקטיביים לחבר…" at bounding box center [173, 90] width 165 height 41
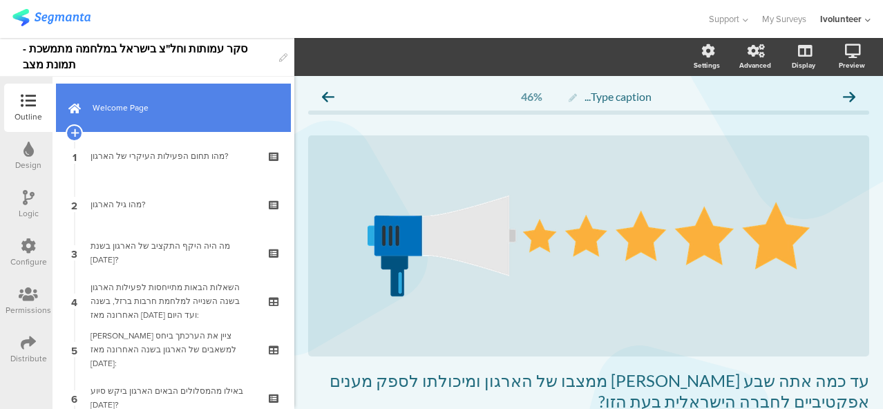
click at [182, 108] on span "Welcome Page" at bounding box center [181, 108] width 177 height 14
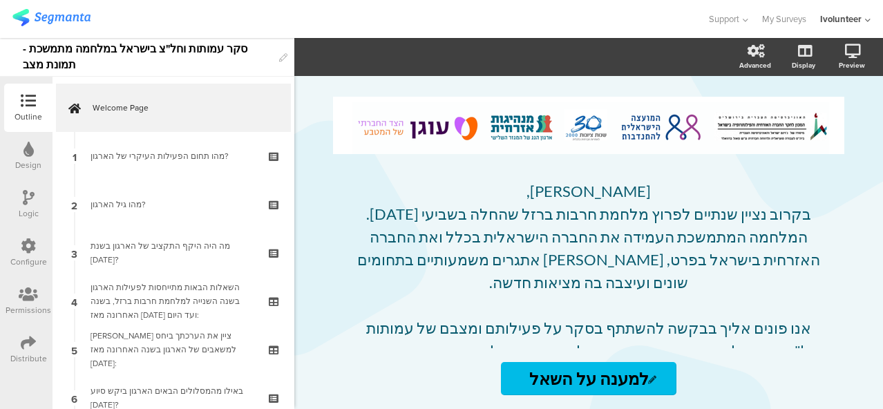
drag, startPoint x: 186, startPoint y: 50, endPoint x: 194, endPoint y: 50, distance: 8.3
click at [194, 50] on div "סקר עמותות וחל"צ בישראל במלחמה מתמשכת - תמונת מצב" at bounding box center [147, 57] width 249 height 38
click at [274, 52] on div "סקר עמותות וחל"צ בישראל במלחמה מתמשכת - תמונת מצב" at bounding box center [147, 57] width 294 height 39
click at [281, 55] on icon at bounding box center [283, 58] width 8 height 8
drag, startPoint x: 185, startPoint y: 52, endPoint x: 211, endPoint y: 52, distance: 26.3
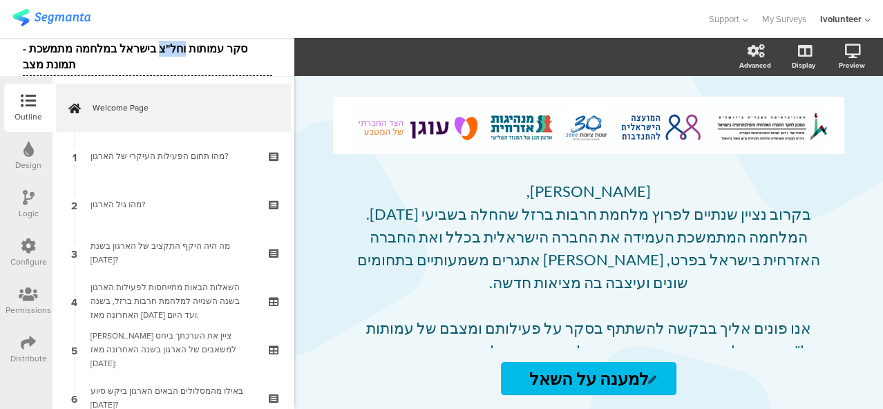
click at [211, 52] on div "סקר עמותות וחל"צ בישראל במלחמה מתמשכת - תמונת מצב" at bounding box center [147, 57] width 249 height 38
drag, startPoint x: 24, startPoint y: 62, endPoint x: 80, endPoint y: 66, distance: 56.2
click at [80, 66] on div "סקר עמותות בישראל במלחמה מתמשכת - תמונת מצב" at bounding box center [147, 57] width 249 height 38
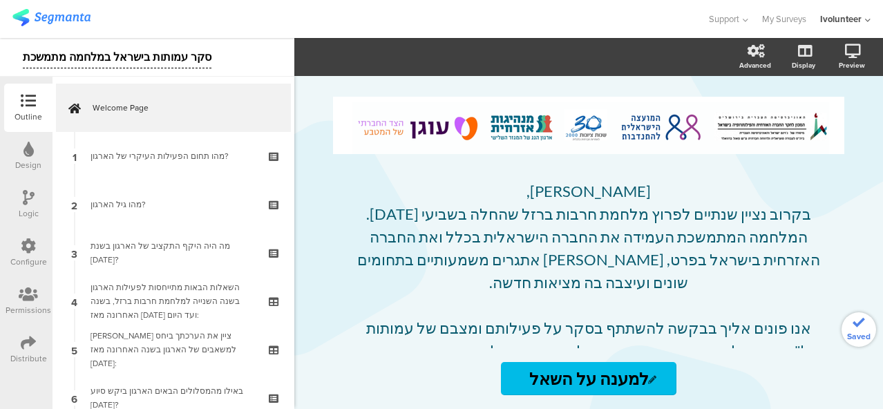
click at [219, 2] on div "Support Help Center Live Chat My Surveys Ivolunteer ACCOUNTS Impact Impact Gues…" at bounding box center [441, 19] width 858 height 38
click at [218, 61] on icon at bounding box center [222, 58] width 8 height 8
drag, startPoint x: 20, startPoint y: 57, endPoint x: 110, endPoint y: 57, distance: 89.8
click at [110, 57] on div "סקר עמותות בישראל במלחמה מתמשכת" at bounding box center [147, 57] width 294 height 39
click at [235, 28] on div at bounding box center [353, 19] width 682 height 23
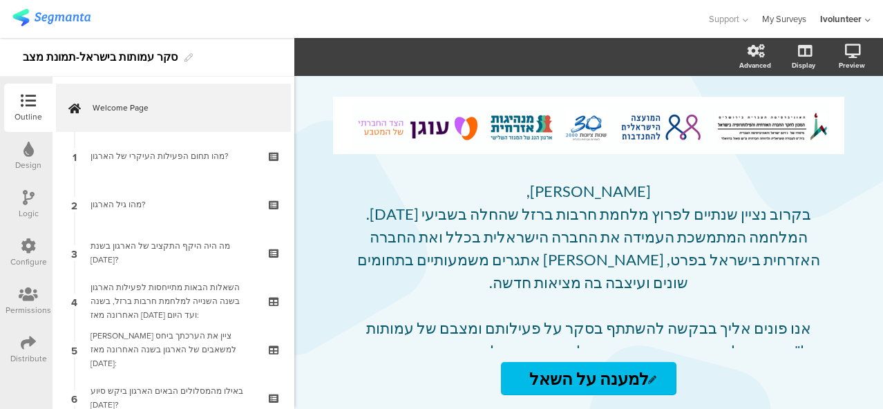
click at [778, 21] on link "My Surveys" at bounding box center [784, 19] width 44 height 38
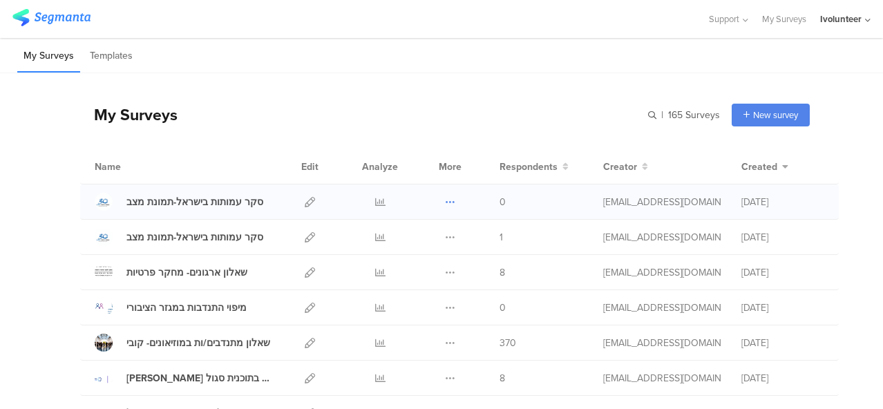
click at [445, 202] on icon at bounding box center [450, 202] width 10 height 10
click at [305, 200] on icon at bounding box center [310, 202] width 10 height 10
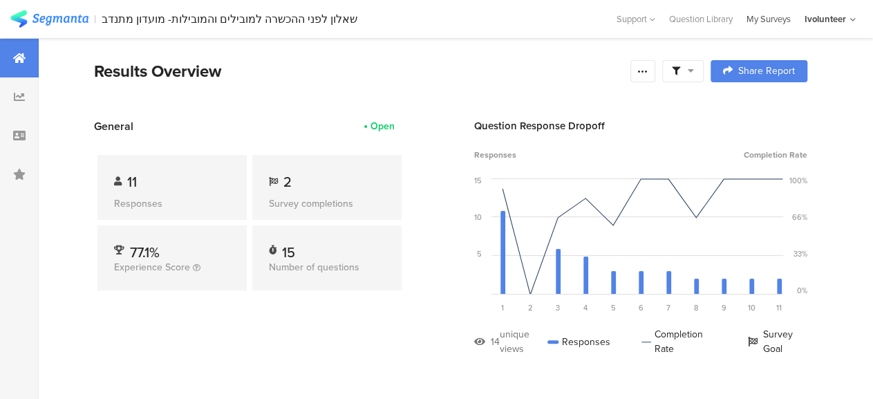
click at [766, 23] on div "My Surveys" at bounding box center [768, 18] width 58 height 13
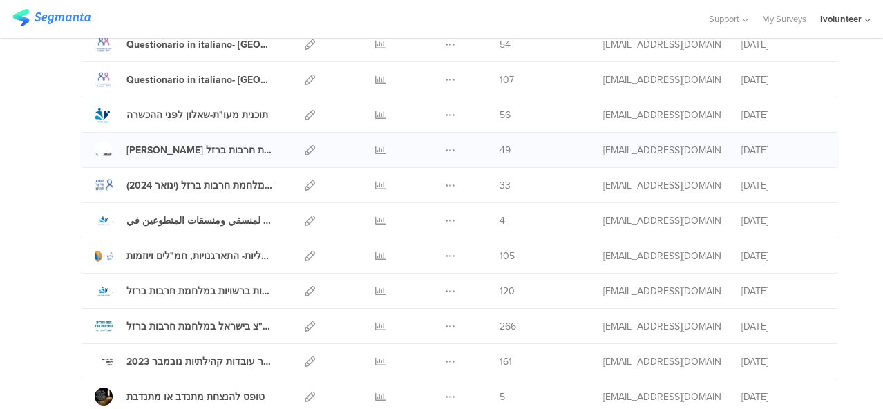
scroll to position [829, 0]
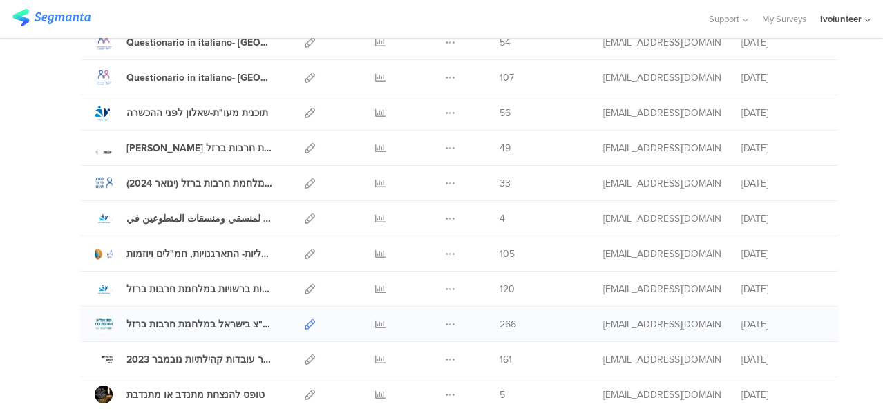
click at [305, 320] on icon at bounding box center [310, 324] width 10 height 10
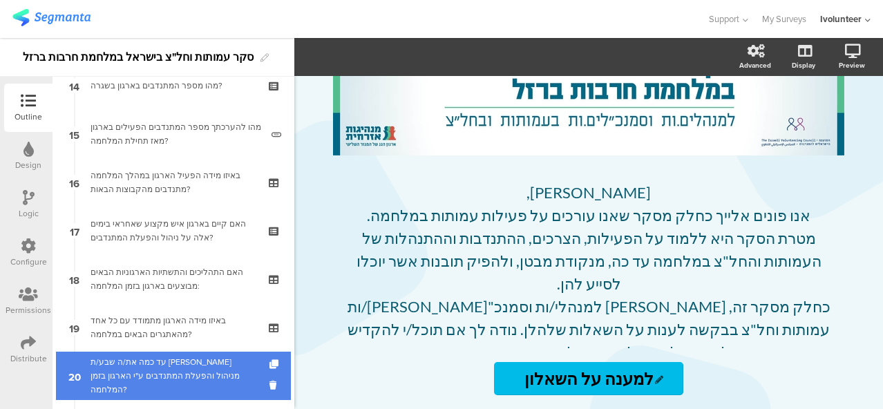
scroll to position [680, 0]
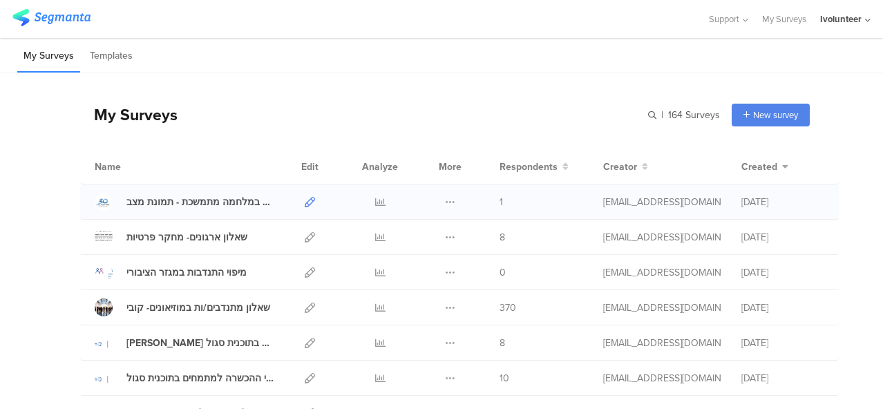
click at [305, 200] on icon at bounding box center [310, 202] width 10 height 10
click at [206, 202] on div "סקר עמותות וחל"צ בישראל במלחמה מתמשכת - תמונת מצב" at bounding box center [200, 202] width 148 height 15
click at [445, 190] on button at bounding box center [450, 202] width 10 height 35
click at [305, 197] on icon at bounding box center [310, 202] width 10 height 10
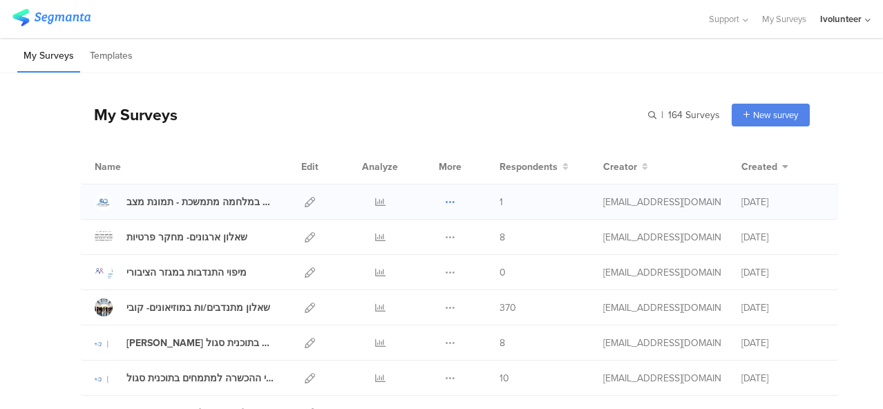
click at [445, 194] on button at bounding box center [450, 202] width 10 height 35
click at [419, 238] on button "Duplicate" at bounding box center [423, 237] width 76 height 25
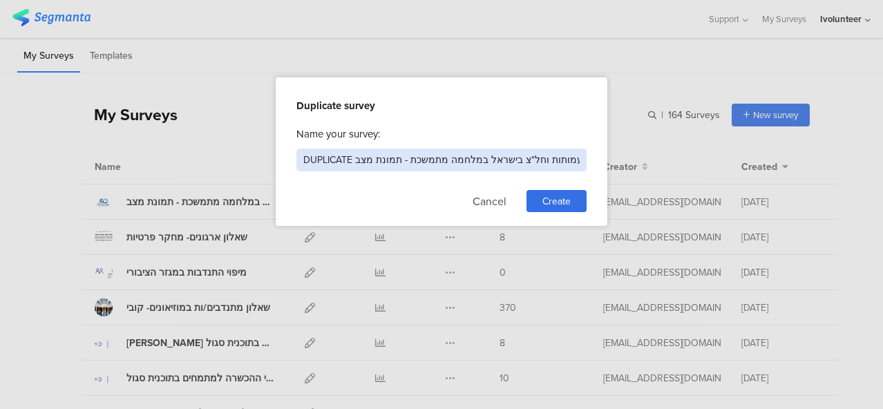
drag, startPoint x: 303, startPoint y: 162, endPoint x: 659, endPoint y: 155, distance: 355.9
click at [659, 155] on div "Duplicate survey Name your survey: DUPLICATE סקר עמותות וחל"צ בישראל במלחמה מתמ…" at bounding box center [441, 204] width 883 height 409
paste input "סקר עמותות בישראל-"
type input "סקר עמותות בישראל-תמונת מצב"
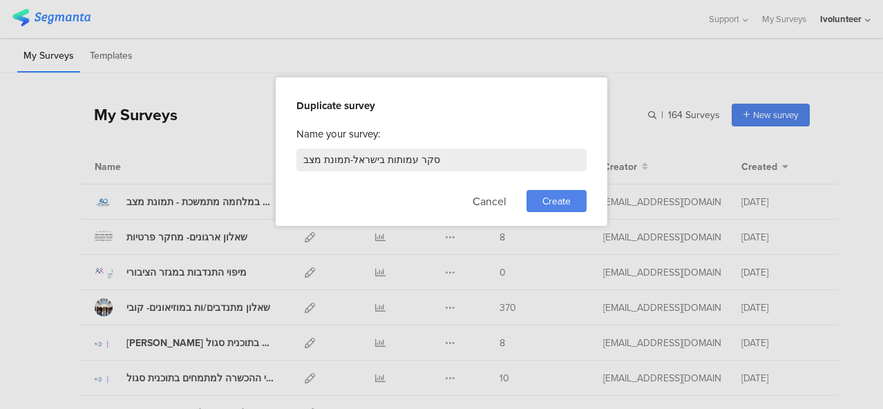
click at [555, 200] on span "Create" at bounding box center [556, 201] width 28 height 15
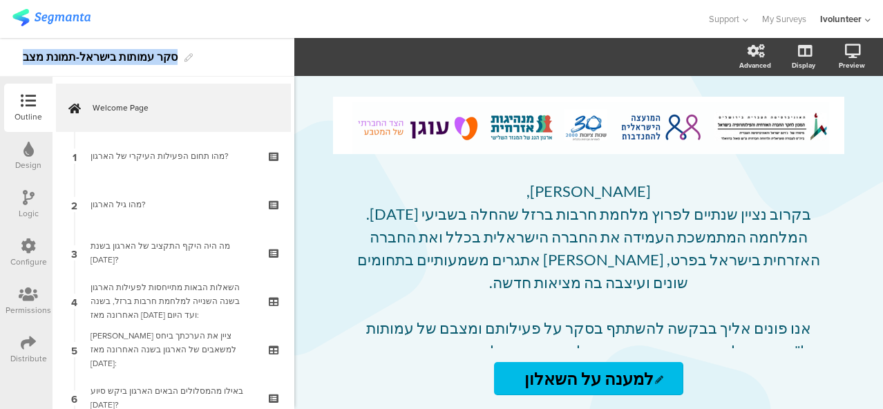
drag, startPoint x: 23, startPoint y: 57, endPoint x: 170, endPoint y: 64, distance: 147.3
click at [170, 64] on div "סקר עמותות בישראל-תמונת מצב" at bounding box center [100, 57] width 155 height 22
copy div "סקר עמותות בישראל-תמונת מצב"
click at [25, 357] on div "Distribute" at bounding box center [28, 358] width 37 height 12
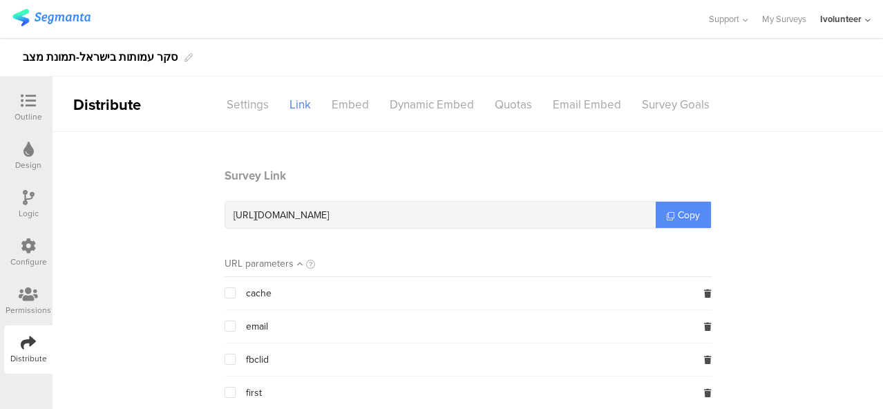
click at [687, 223] on link "Copy" at bounding box center [683, 215] width 55 height 26
click at [678, 211] on span "Copy" at bounding box center [689, 215] width 22 height 15
